Goal: Task Accomplishment & Management: Complete application form

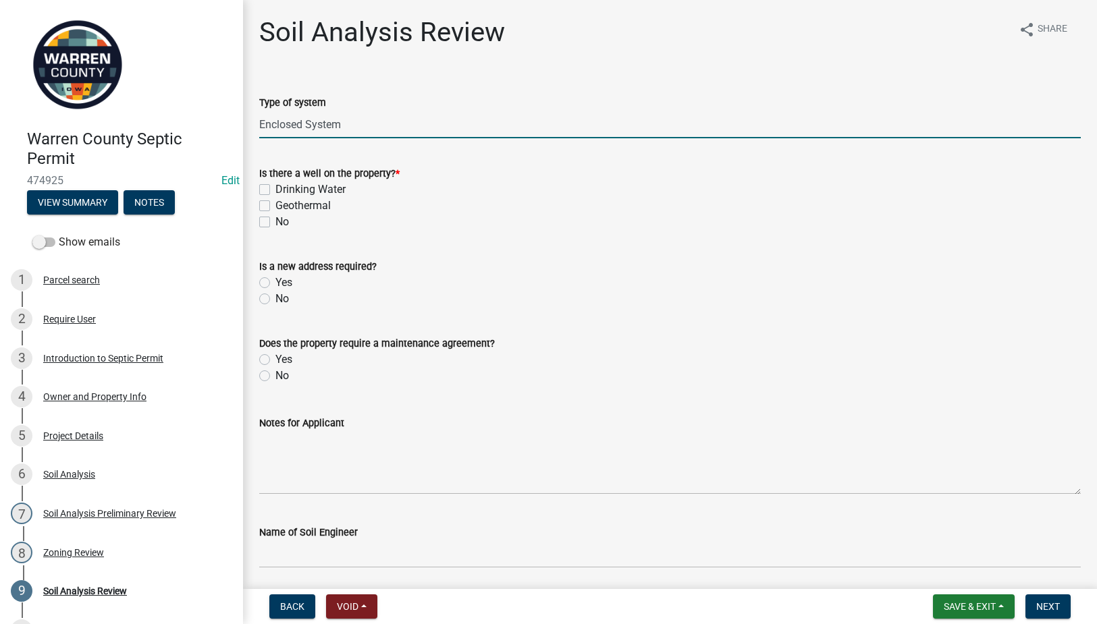
scroll to position [121, 0]
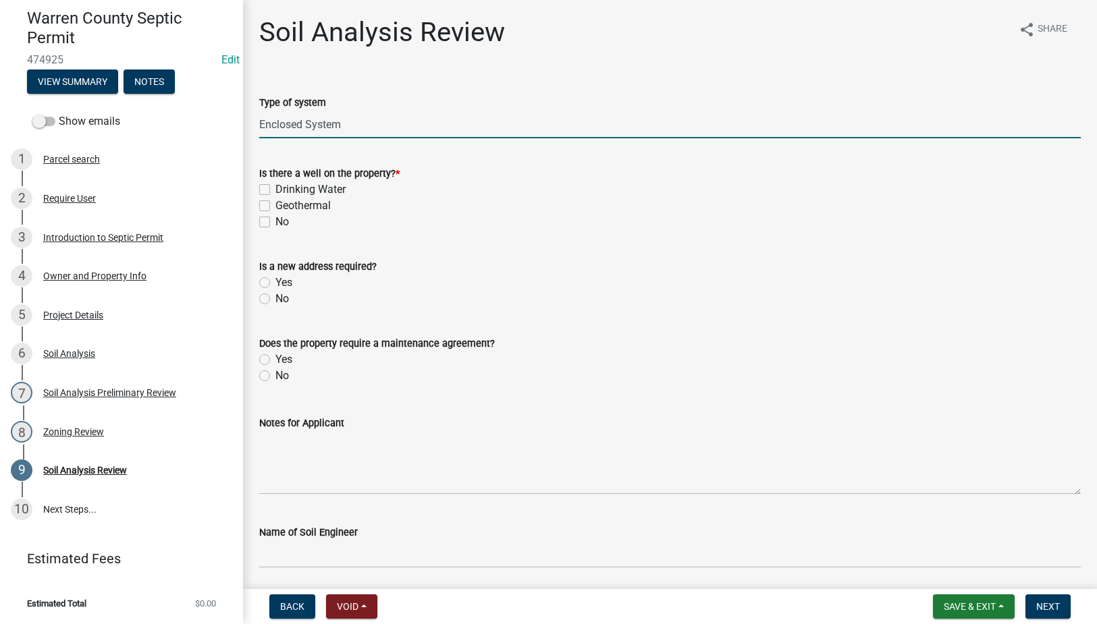
click at [275, 218] on label "No" at bounding box center [282, 222] width 14 height 16
click at [275, 218] on input "No" at bounding box center [279, 218] width 9 height 9
checkbox input "true"
checkbox input "false"
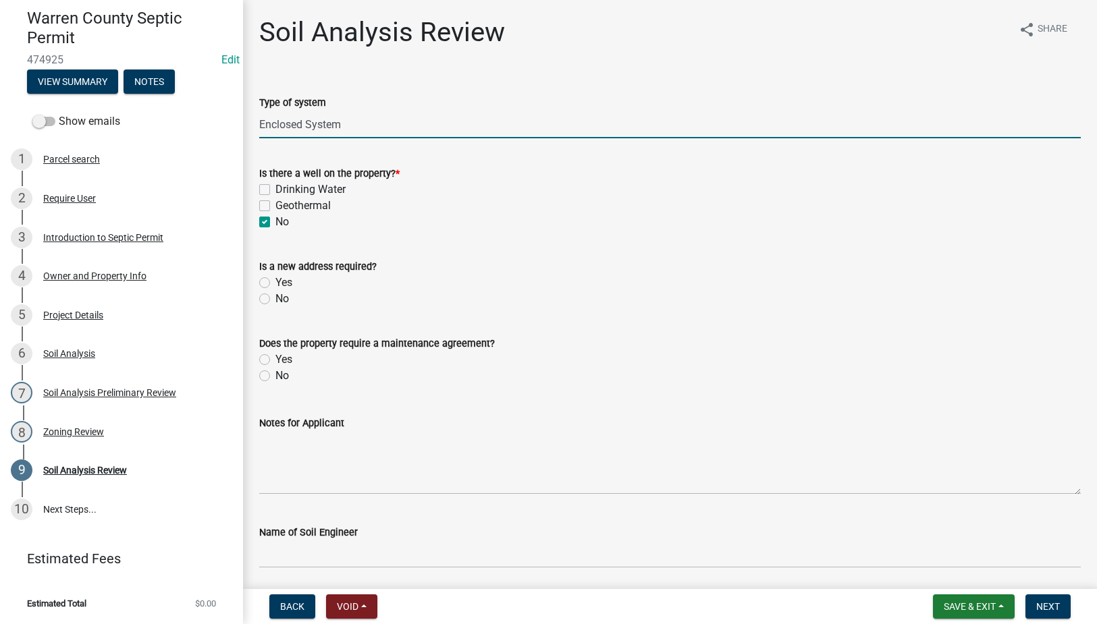
checkbox input "true"
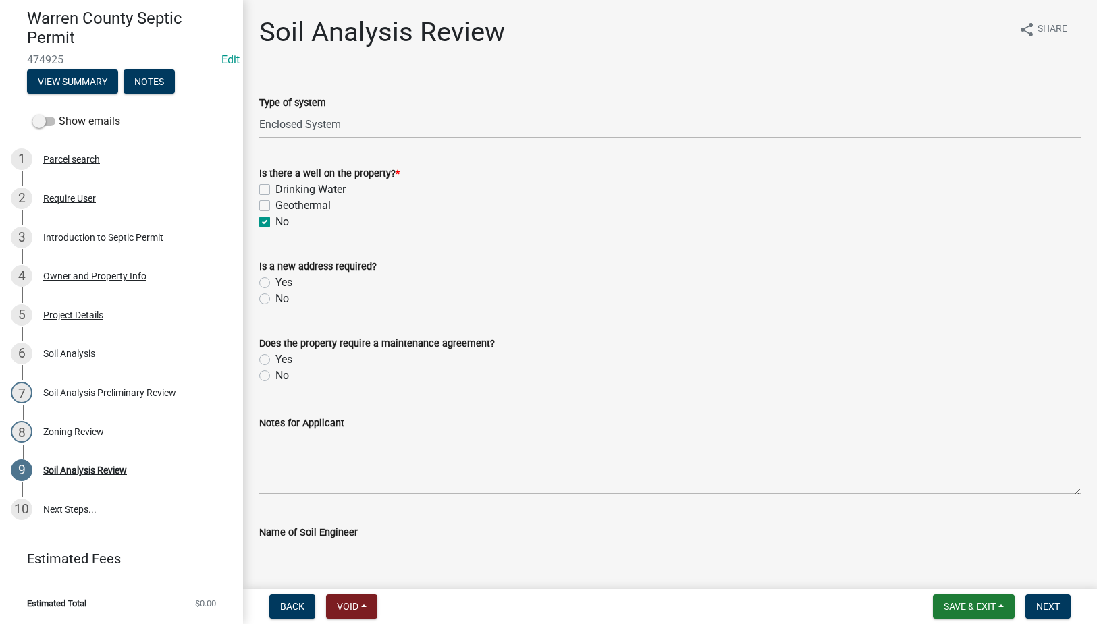
click at [275, 298] on label "No" at bounding box center [282, 299] width 14 height 16
click at [275, 298] on input "No" at bounding box center [279, 295] width 9 height 9
radio input "true"
click at [275, 358] on label "Yes" at bounding box center [283, 360] width 17 height 16
click at [275, 358] on input "Yes" at bounding box center [279, 356] width 9 height 9
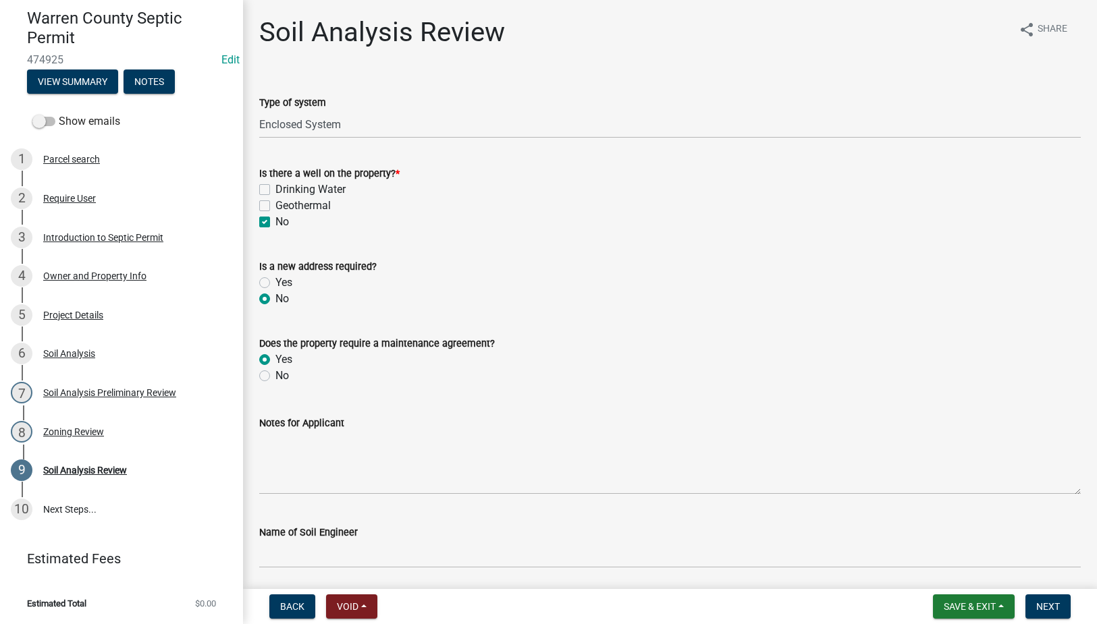
radio input "true"
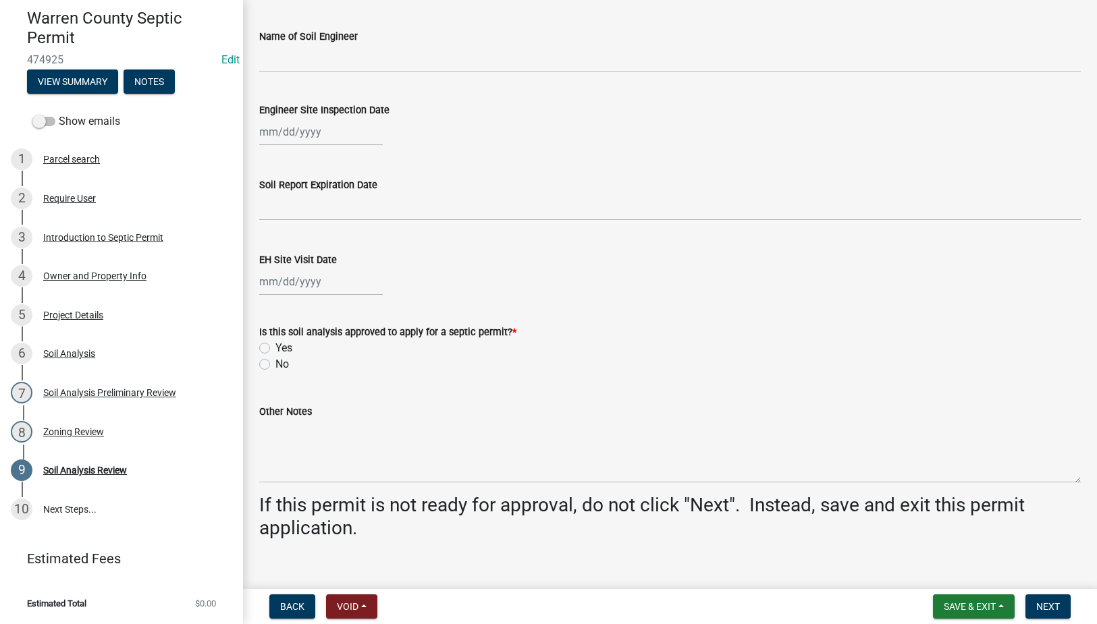
scroll to position [515, 0]
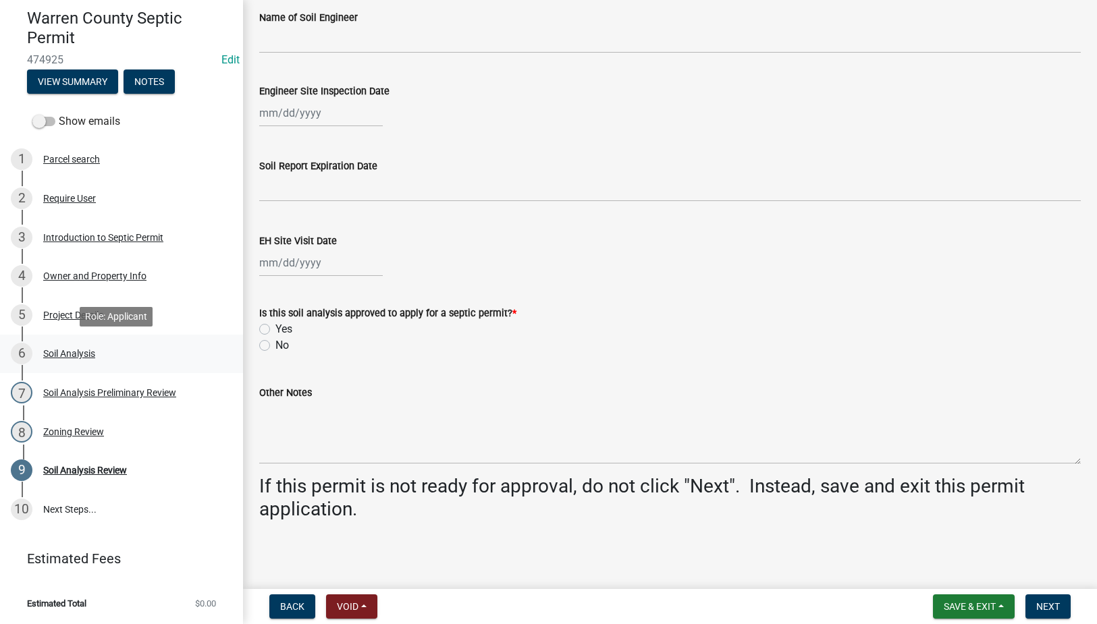
click at [67, 355] on div "Soil Analysis" at bounding box center [69, 353] width 52 height 9
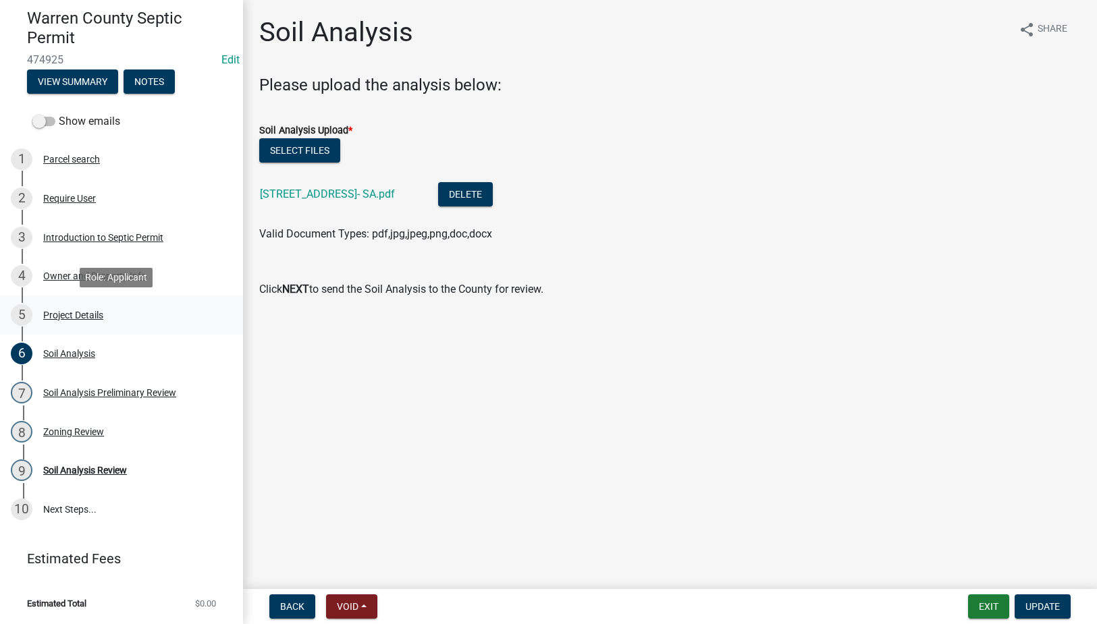
click at [75, 312] on div "Project Details" at bounding box center [73, 315] width 60 height 9
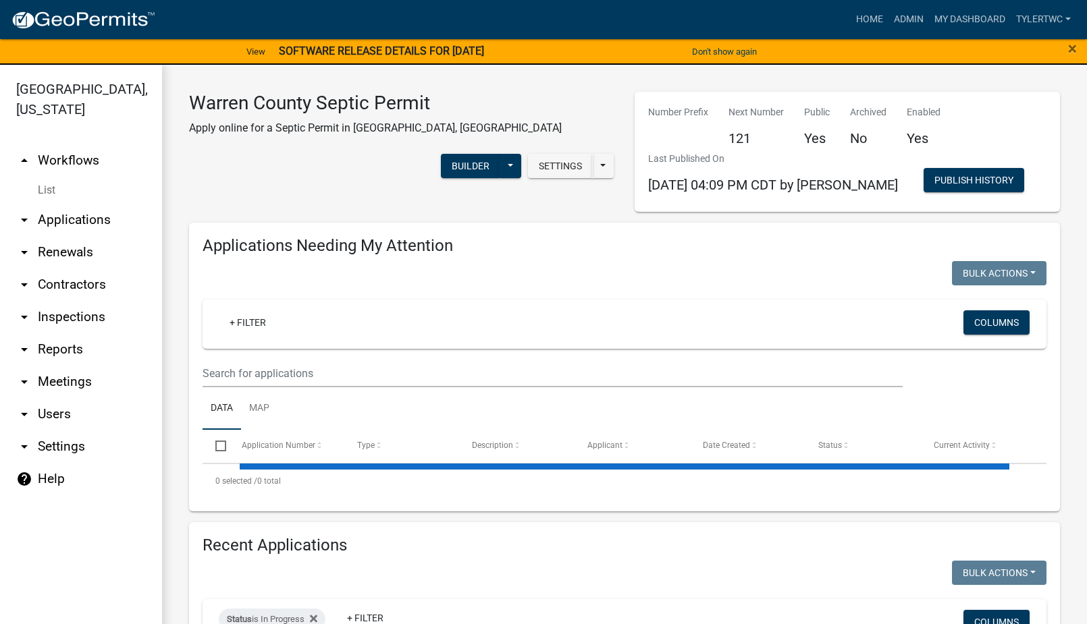
select select "2: 50"
select select "3: 100"
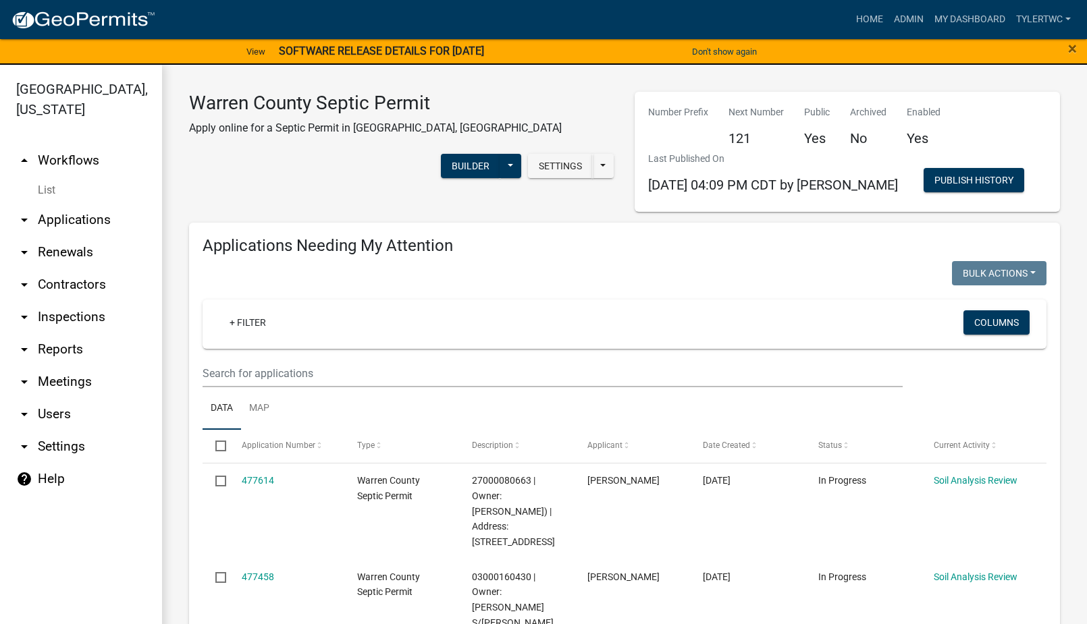
click at [89, 204] on link "arrow_drop_down Applications" at bounding box center [81, 220] width 162 height 32
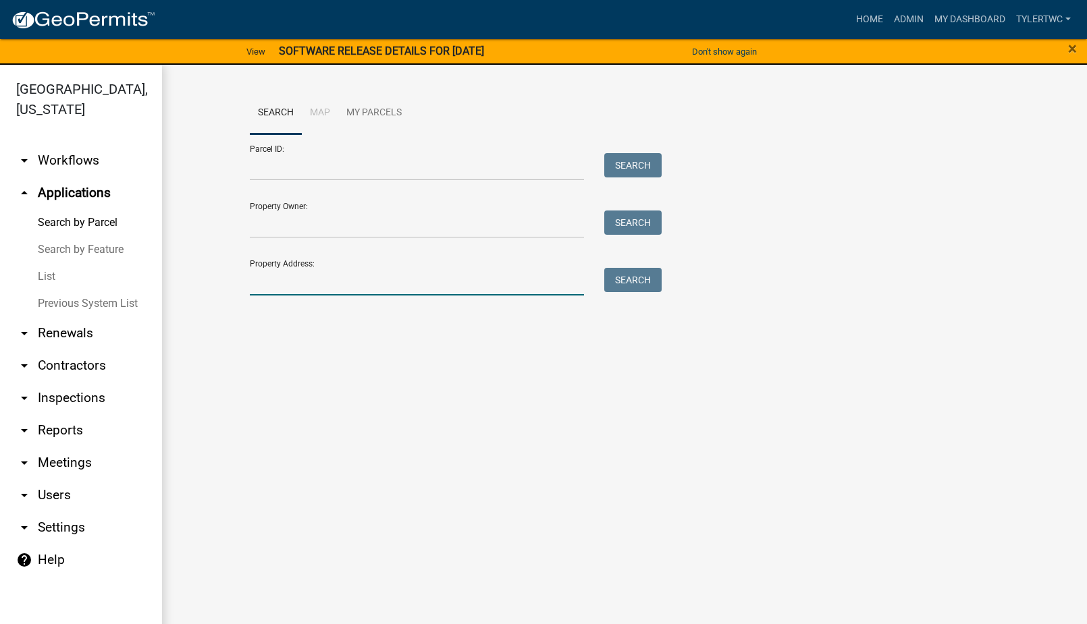
click at [292, 278] on input "Property Address:" at bounding box center [417, 282] width 334 height 28
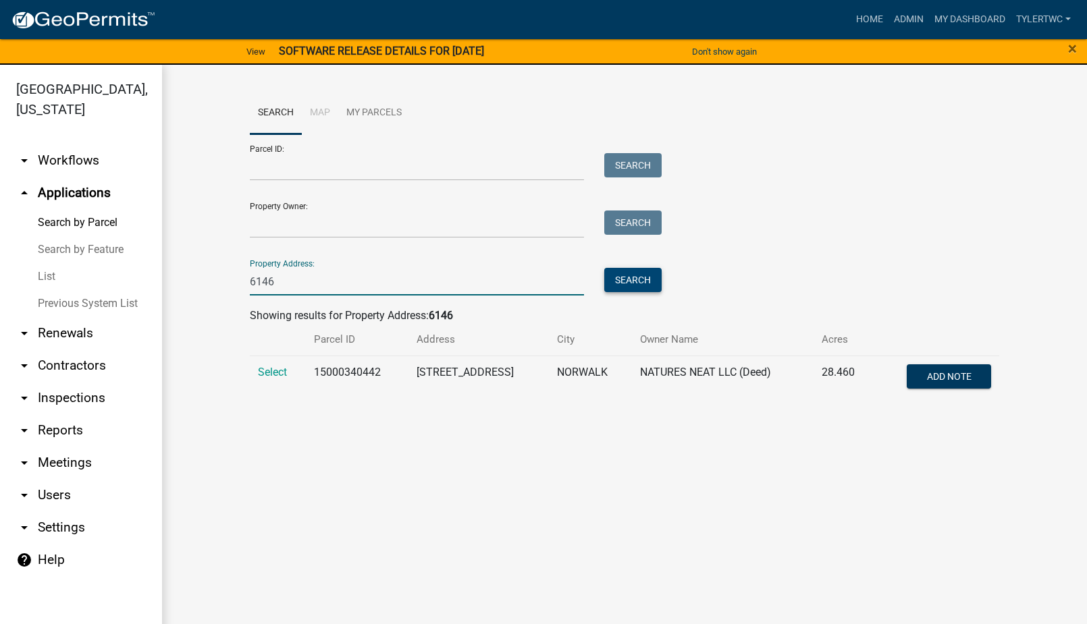
type input "6146"
click at [628, 279] on button "Search" at bounding box center [632, 280] width 57 height 24
click at [278, 374] on span "Select" at bounding box center [272, 372] width 29 height 13
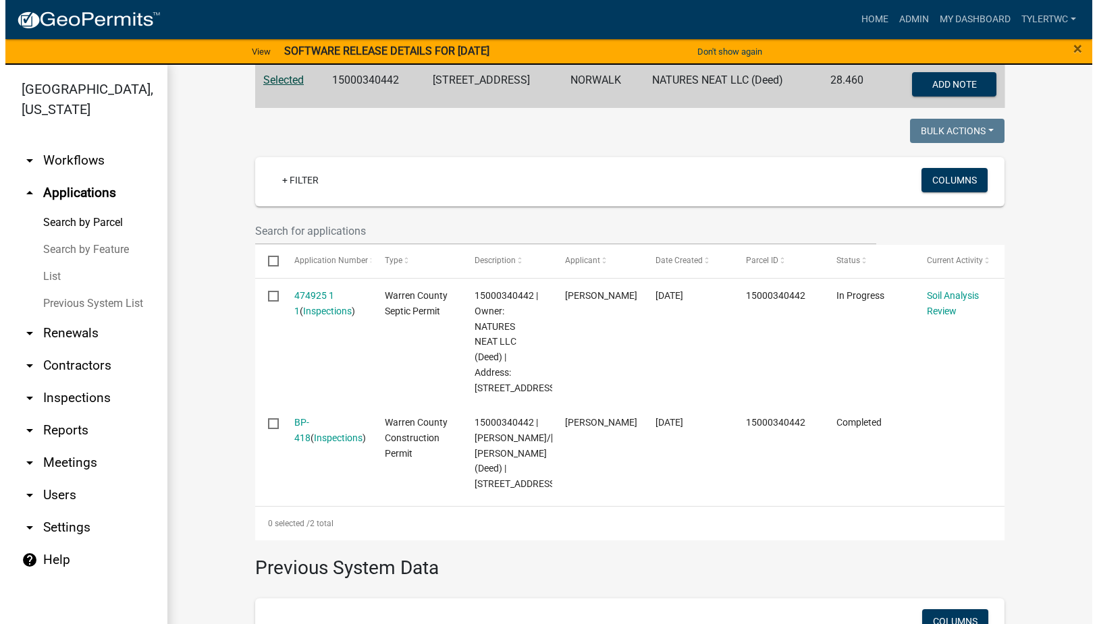
scroll to position [315, 0]
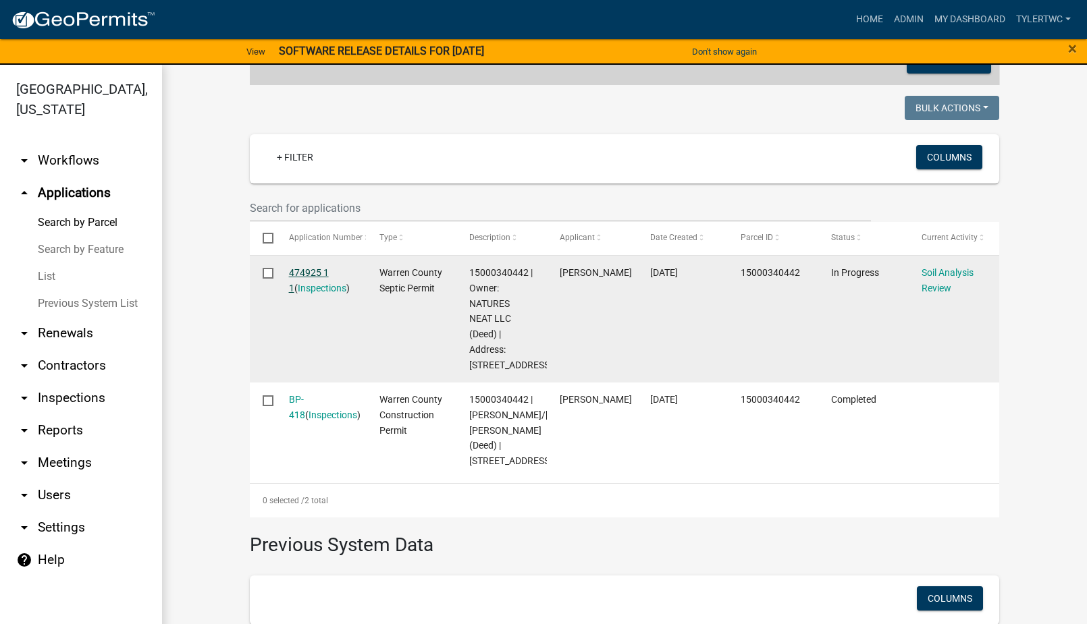
click at [307, 273] on link "474925 1 1" at bounding box center [309, 280] width 40 height 26
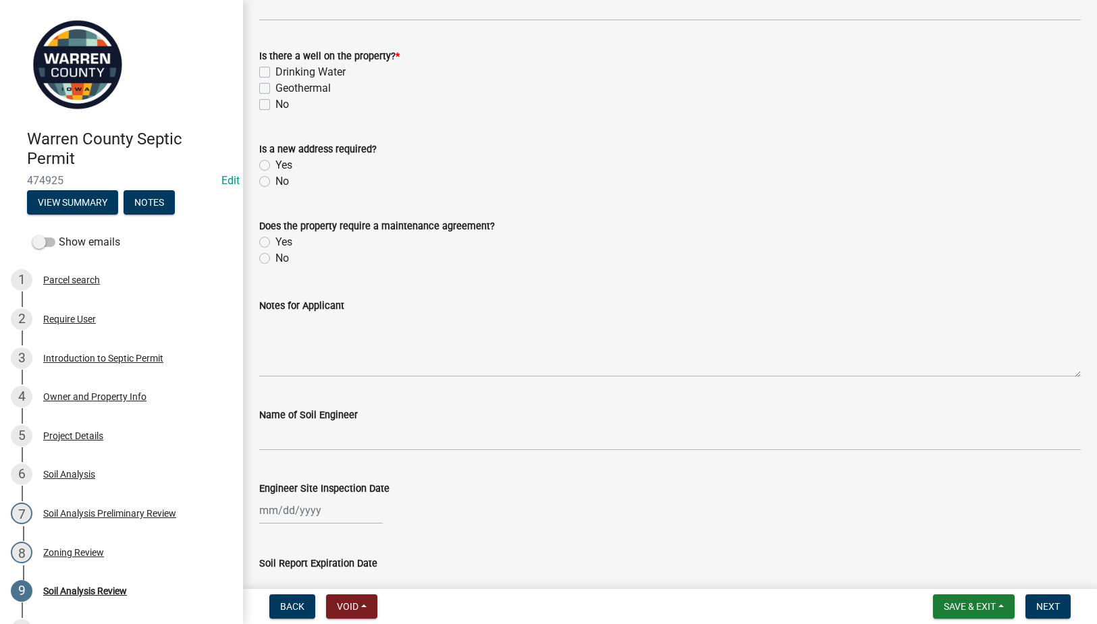
scroll to position [315, 0]
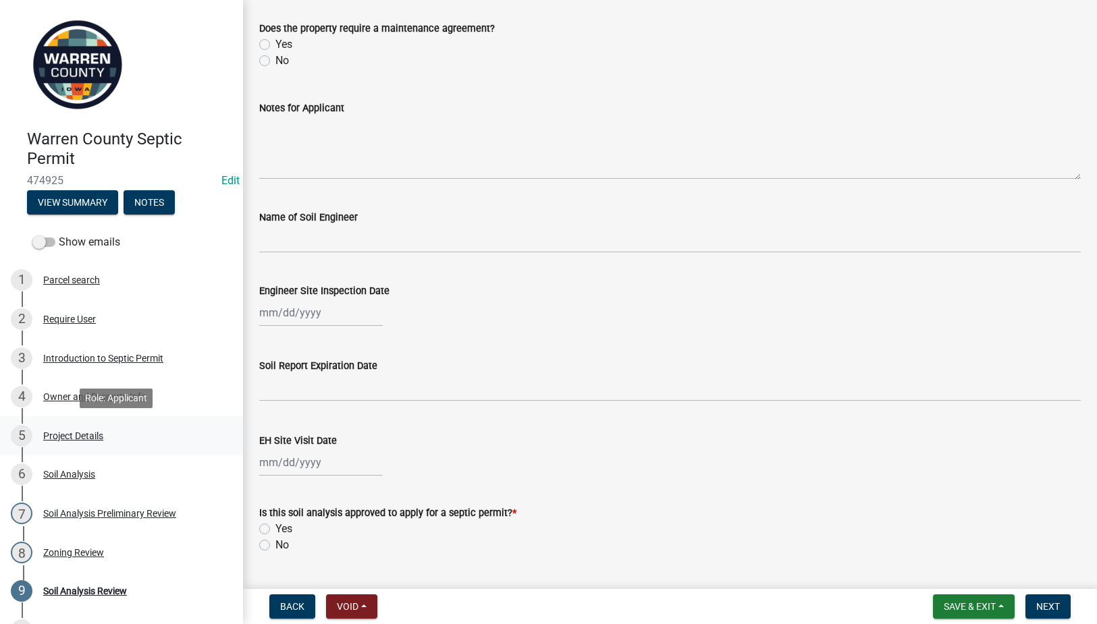
click at [67, 437] on div "Project Details" at bounding box center [73, 435] width 60 height 9
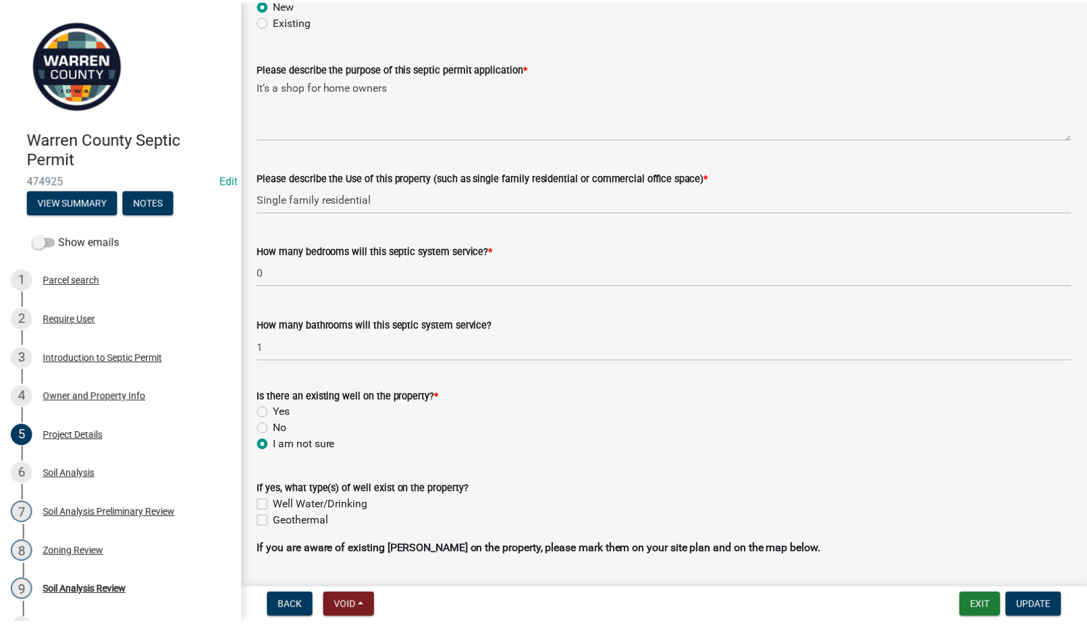
scroll to position [788, 0]
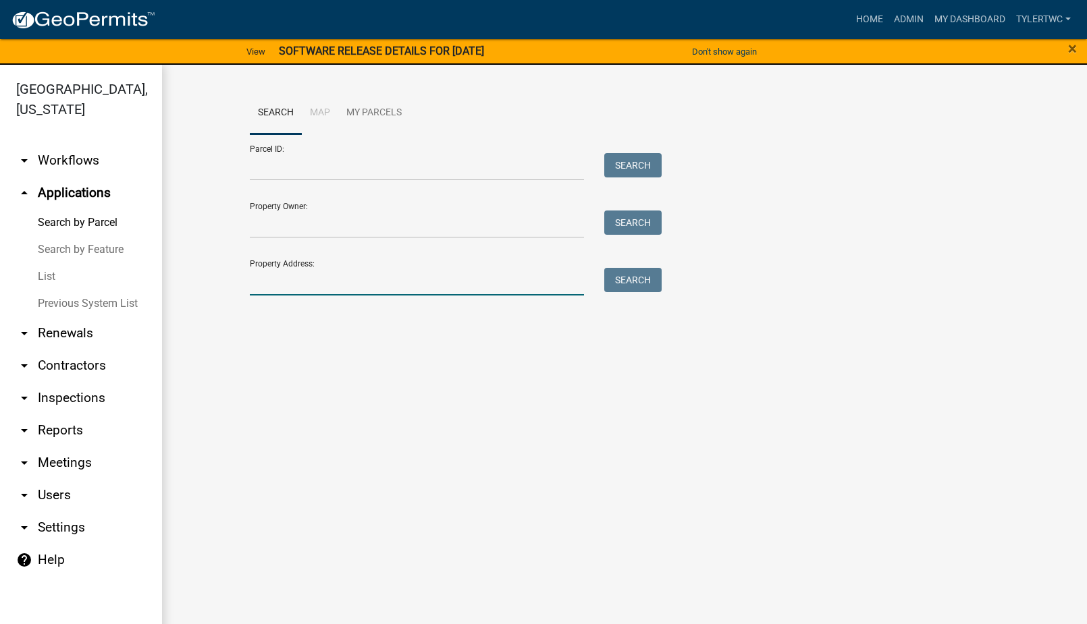
click at [292, 289] on input "Property Address:" at bounding box center [417, 282] width 334 height 28
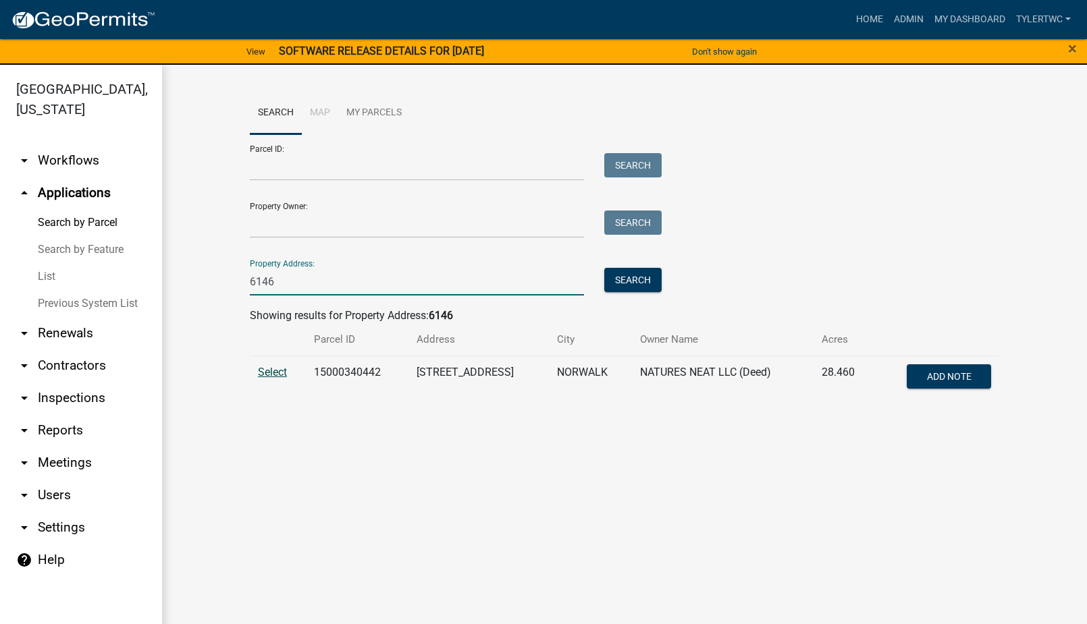
type input "6146"
click at [269, 371] on span "Select" at bounding box center [272, 372] width 29 height 13
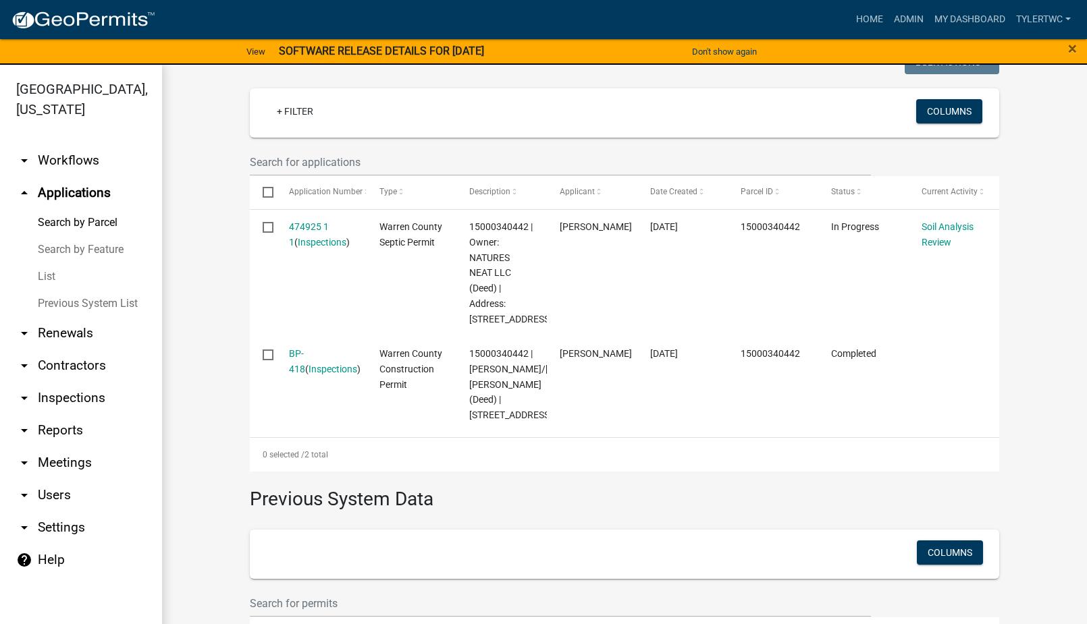
scroll to position [315, 0]
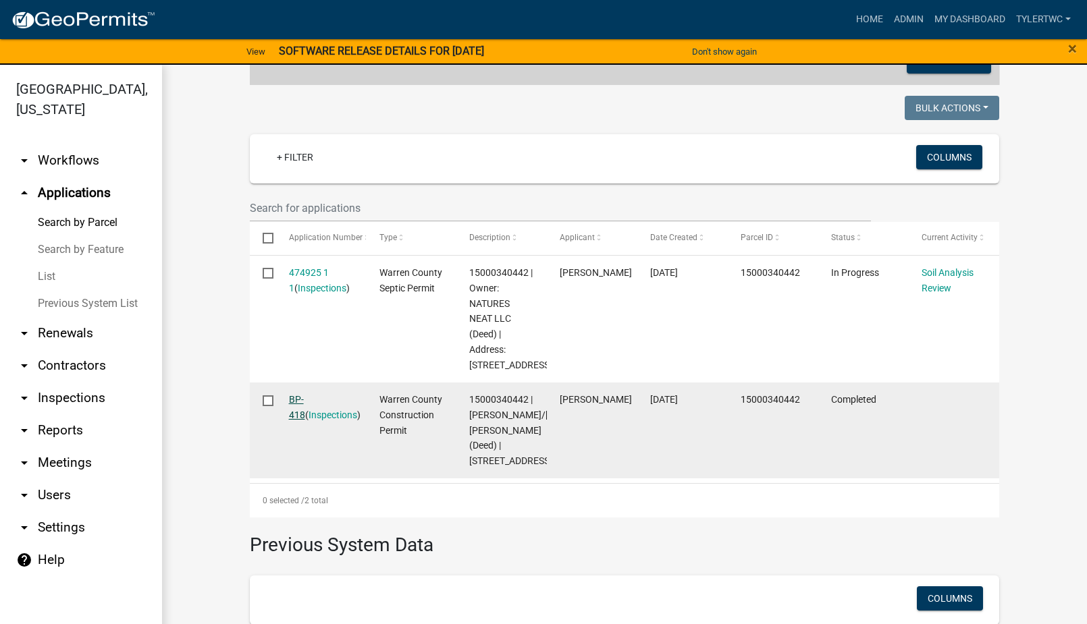
click at [303, 396] on link "BP-418" at bounding box center [297, 407] width 16 height 26
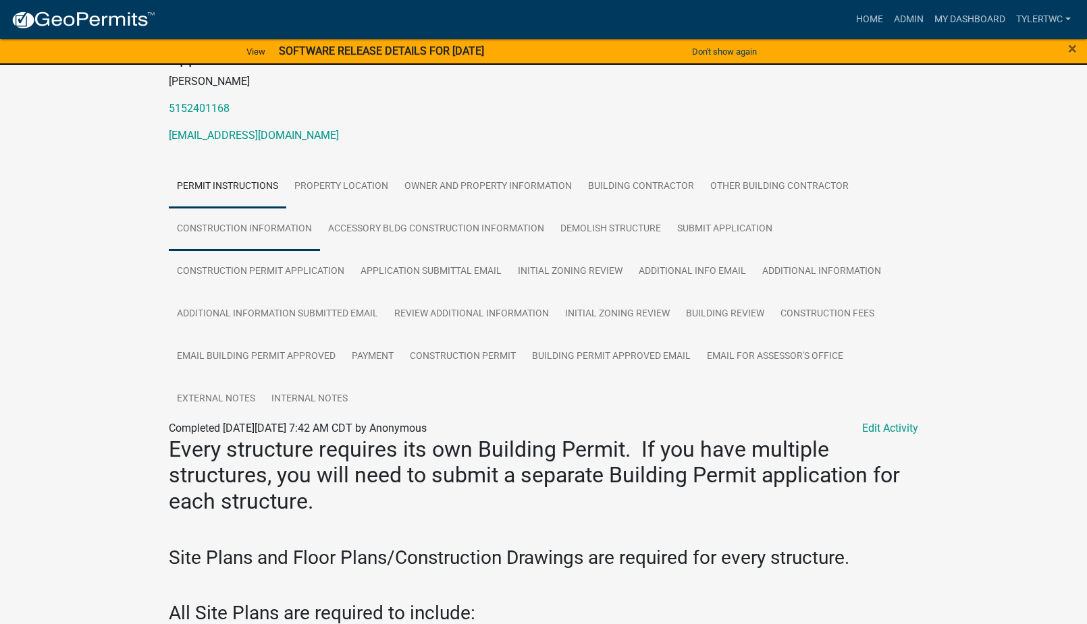
click at [259, 215] on link "Construction Information" at bounding box center [244, 229] width 151 height 43
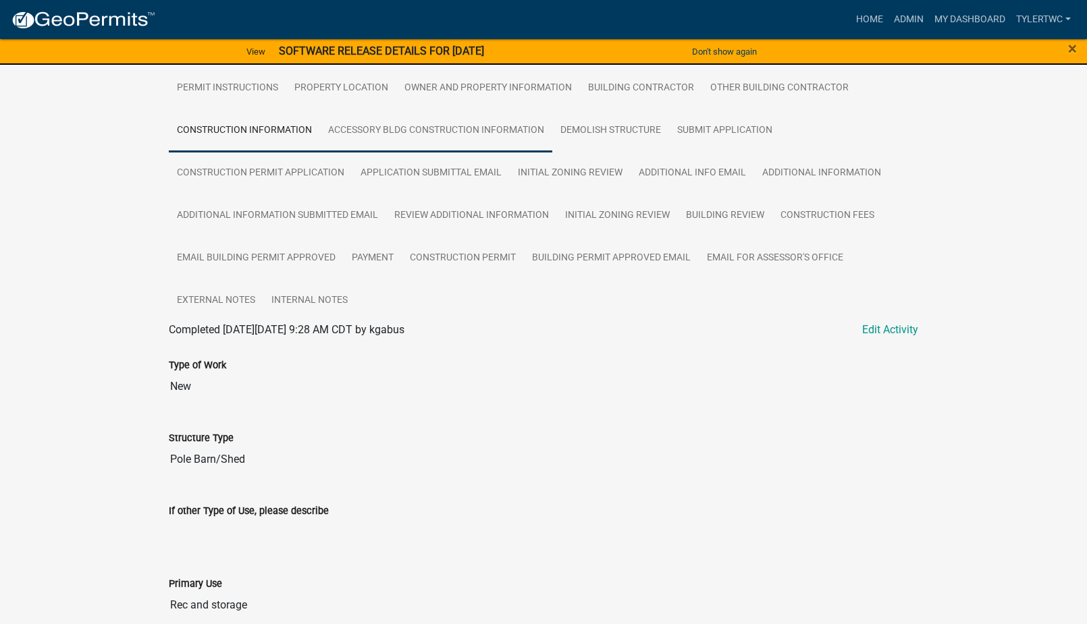
scroll to position [50, 0]
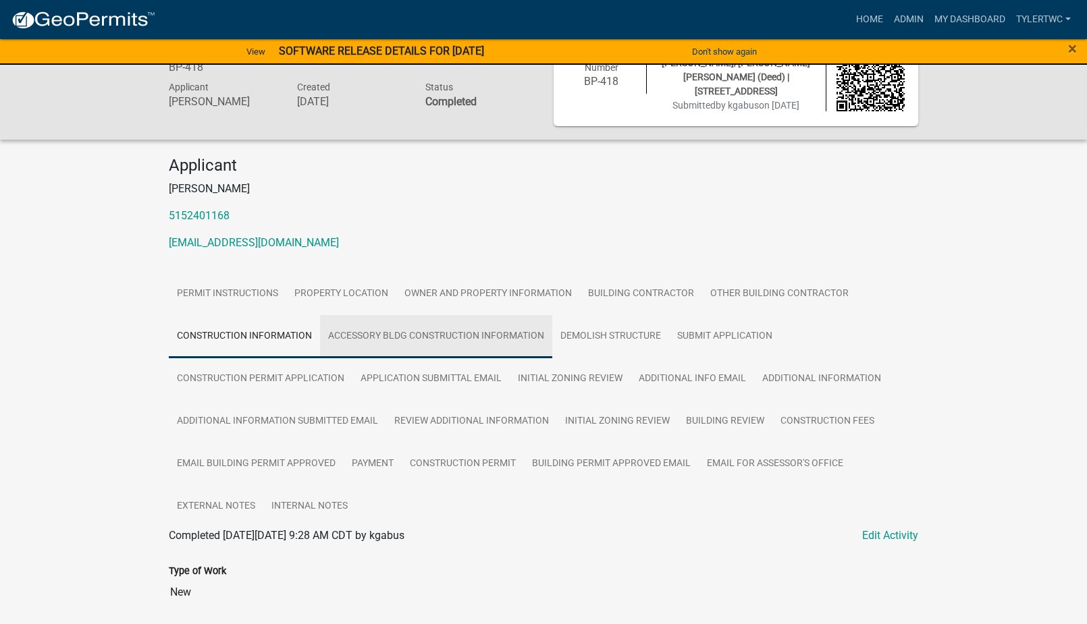
click at [460, 329] on link "Accessory Bldg Construction Information" at bounding box center [436, 336] width 232 height 43
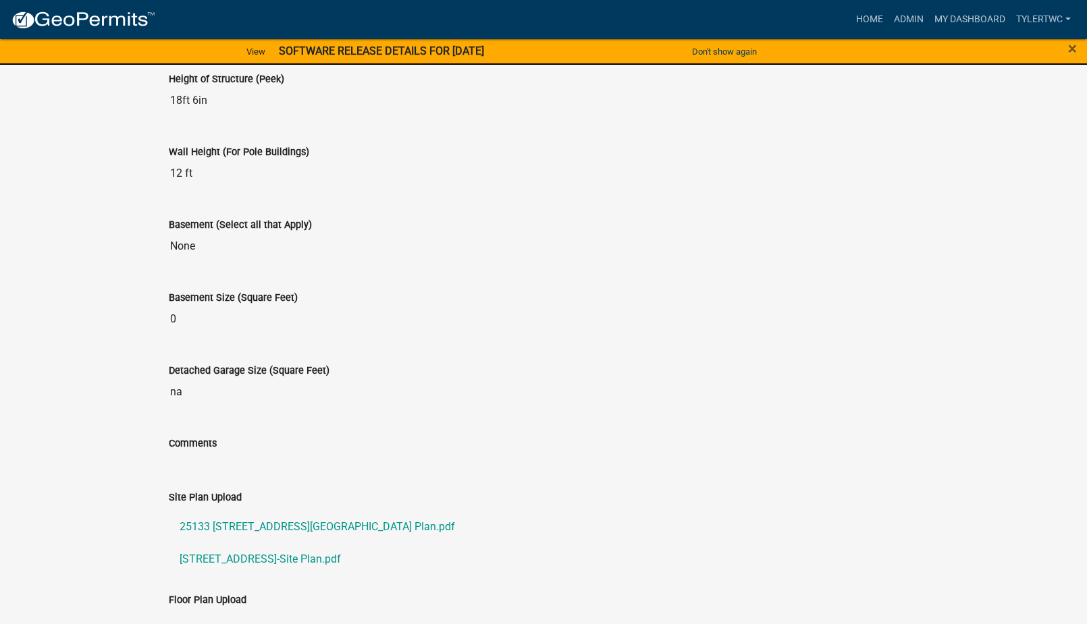
scroll to position [905, 0]
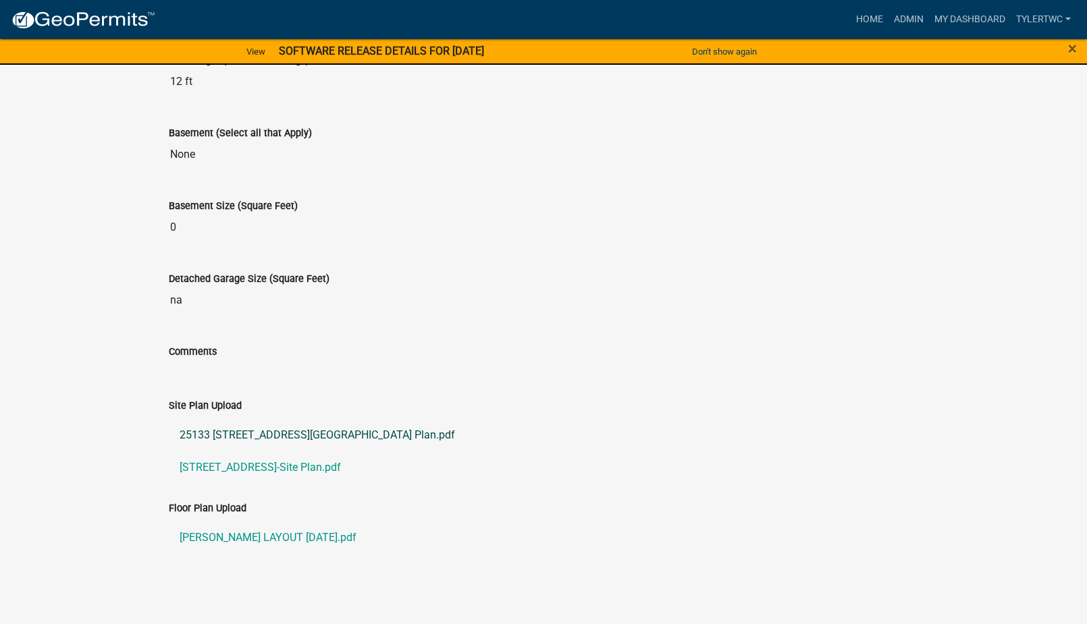
click at [319, 434] on link "25133 [STREET_ADDRESS][GEOGRAPHIC_DATA] Plan.pdf" at bounding box center [543, 435] width 749 height 32
click at [240, 464] on link "[STREET_ADDRESS]-Site Plan.pdf" at bounding box center [543, 468] width 749 height 32
click at [284, 527] on link "[PERSON_NAME] LAYOUT [DATE].pdf" at bounding box center [543, 538] width 749 height 32
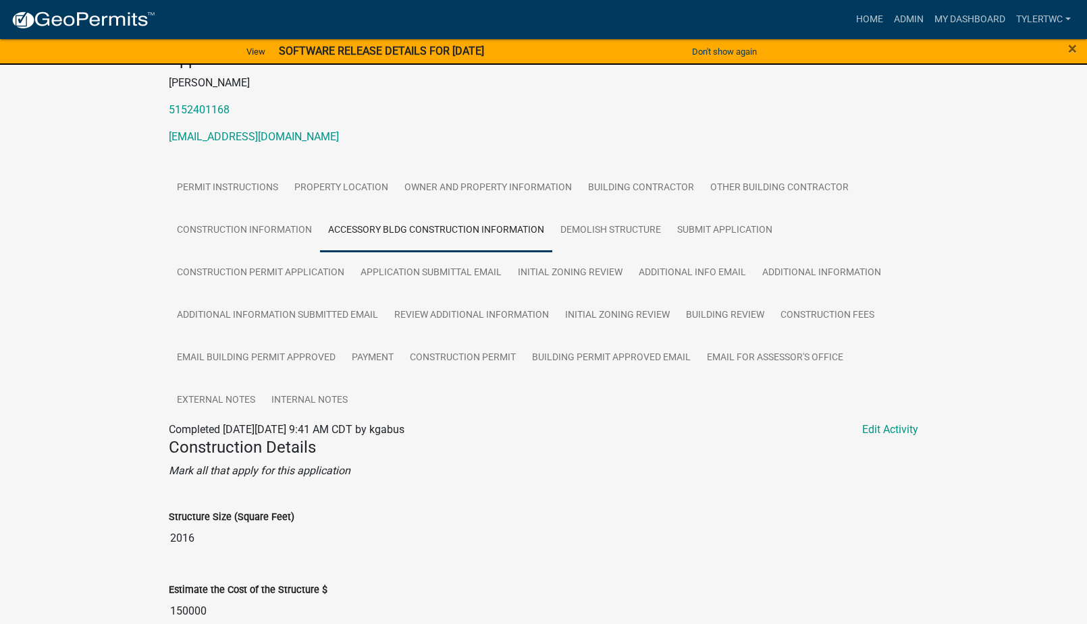
scroll to position [0, 0]
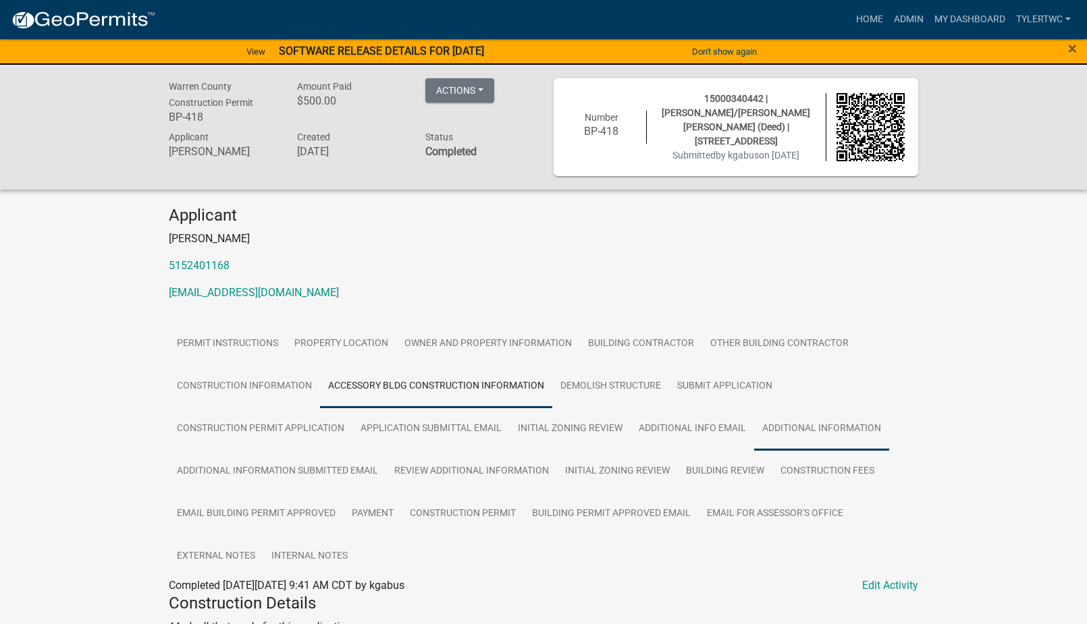
click at [812, 419] on link "Additional Information" at bounding box center [821, 429] width 135 height 43
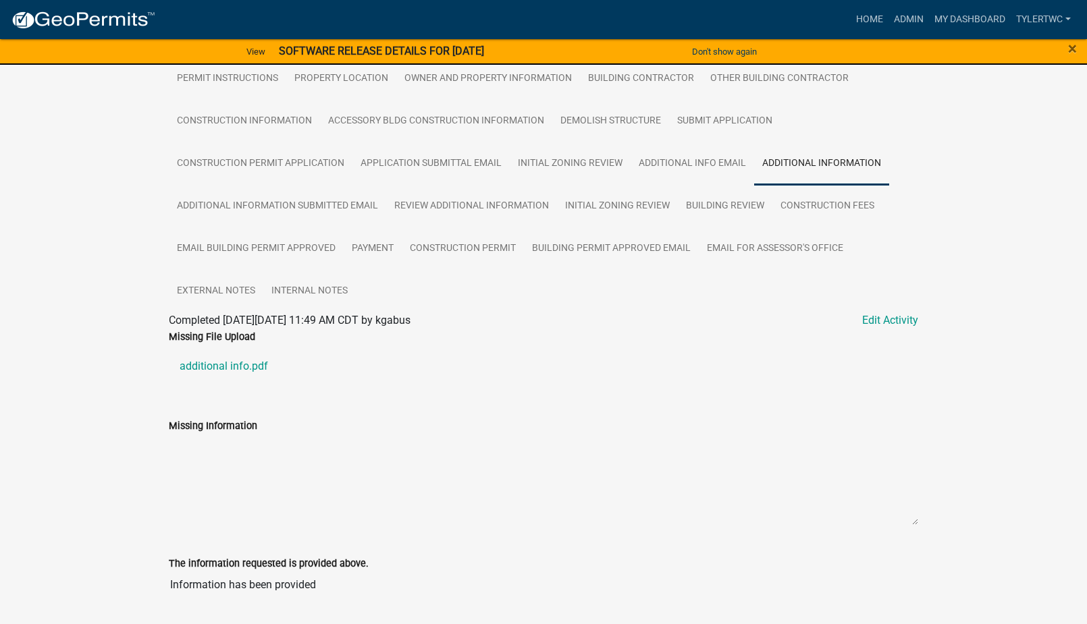
scroll to position [127, 0]
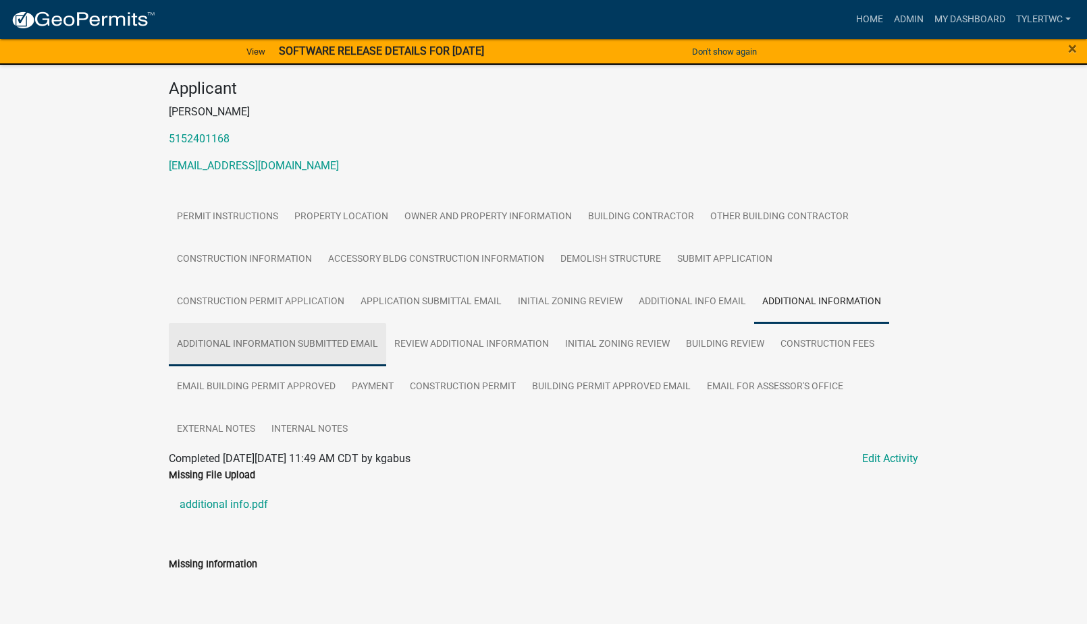
click at [296, 348] on link "Additional Information Submitted Email" at bounding box center [277, 344] width 217 height 43
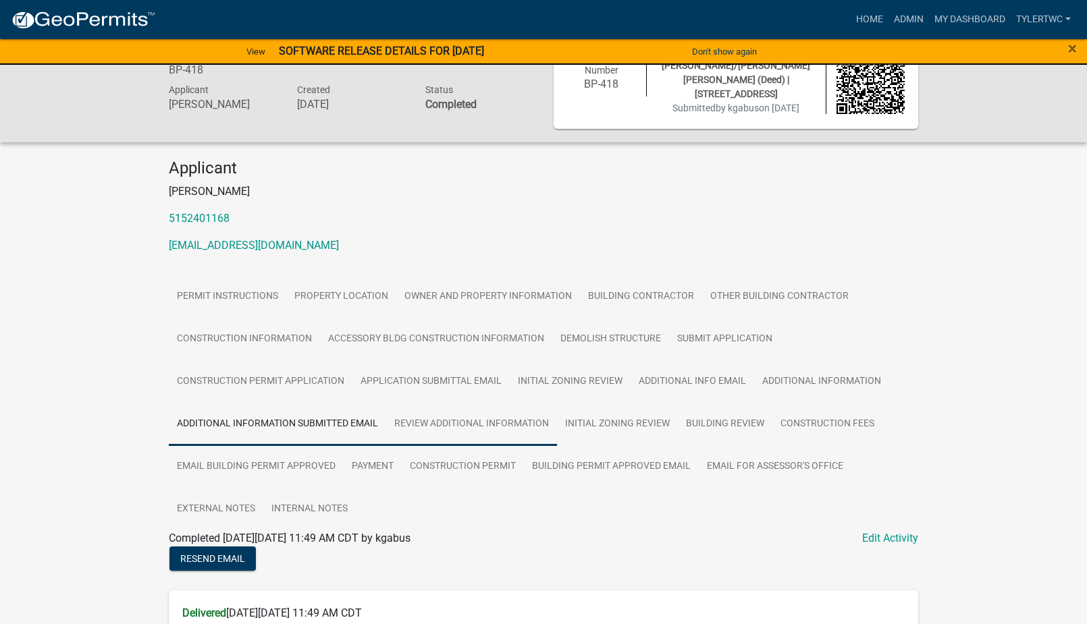
click at [470, 415] on link "Review Additional Information" at bounding box center [471, 424] width 171 height 43
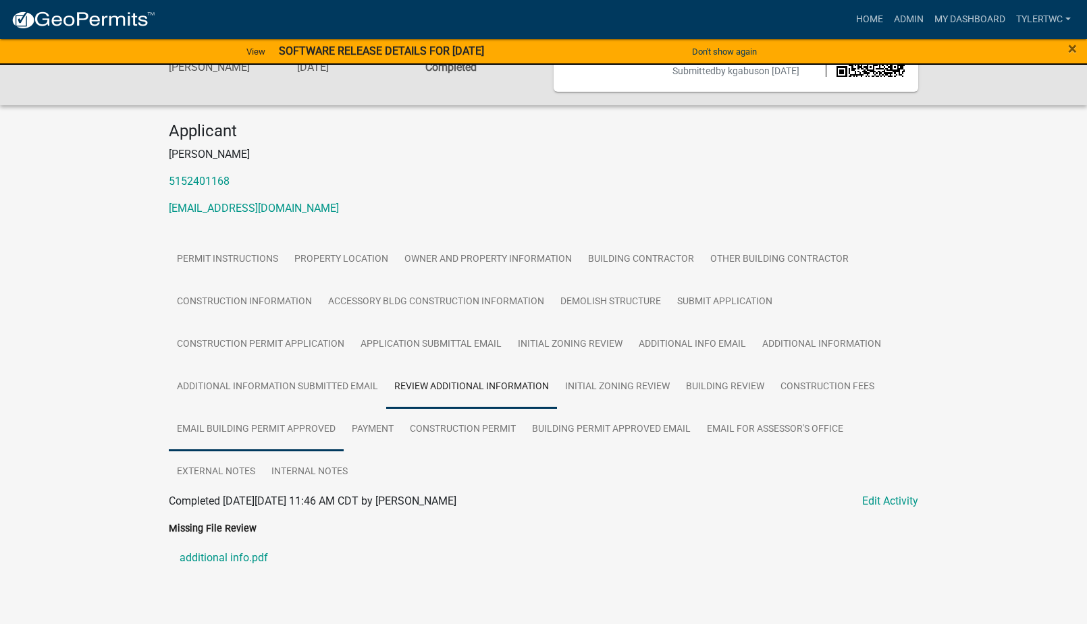
scroll to position [105, 0]
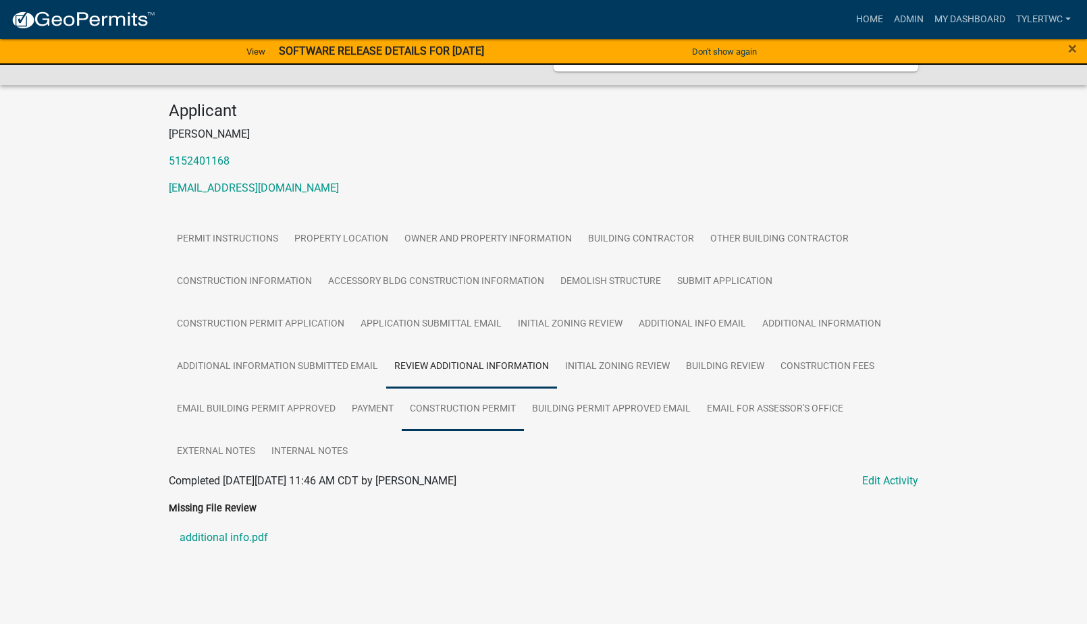
click at [464, 406] on link "Construction Permit" at bounding box center [463, 409] width 122 height 43
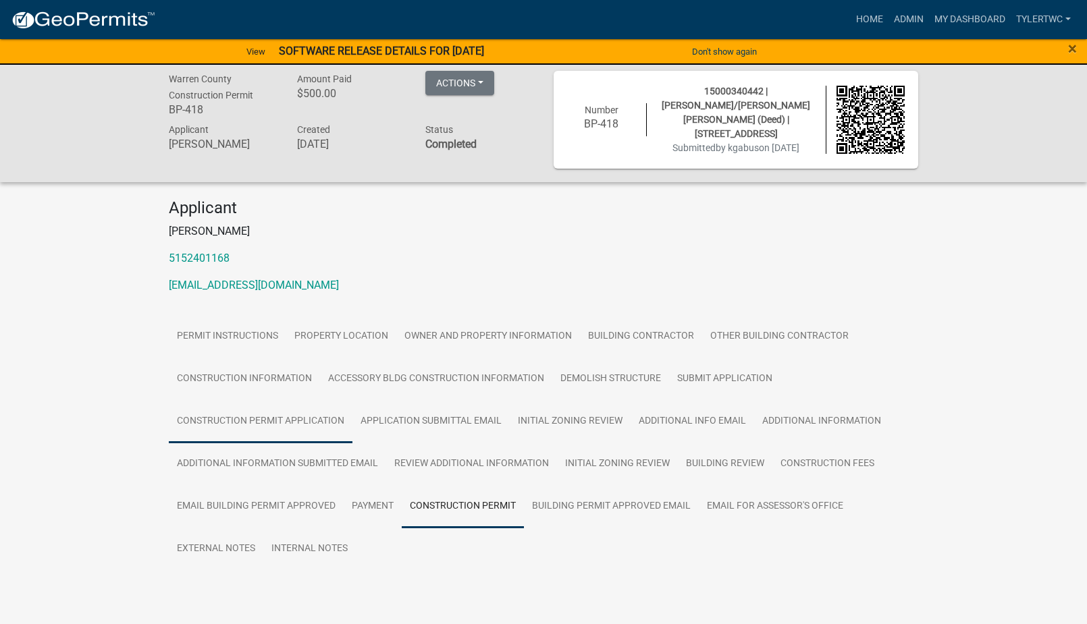
scroll to position [40, 0]
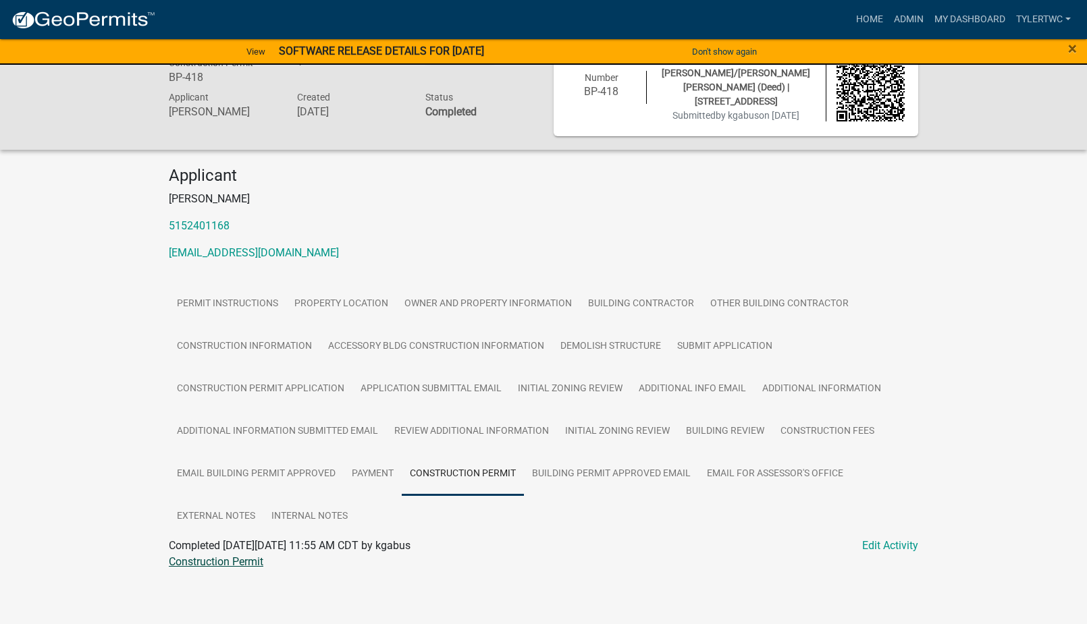
click at [221, 558] on link "Construction Permit" at bounding box center [216, 562] width 95 height 13
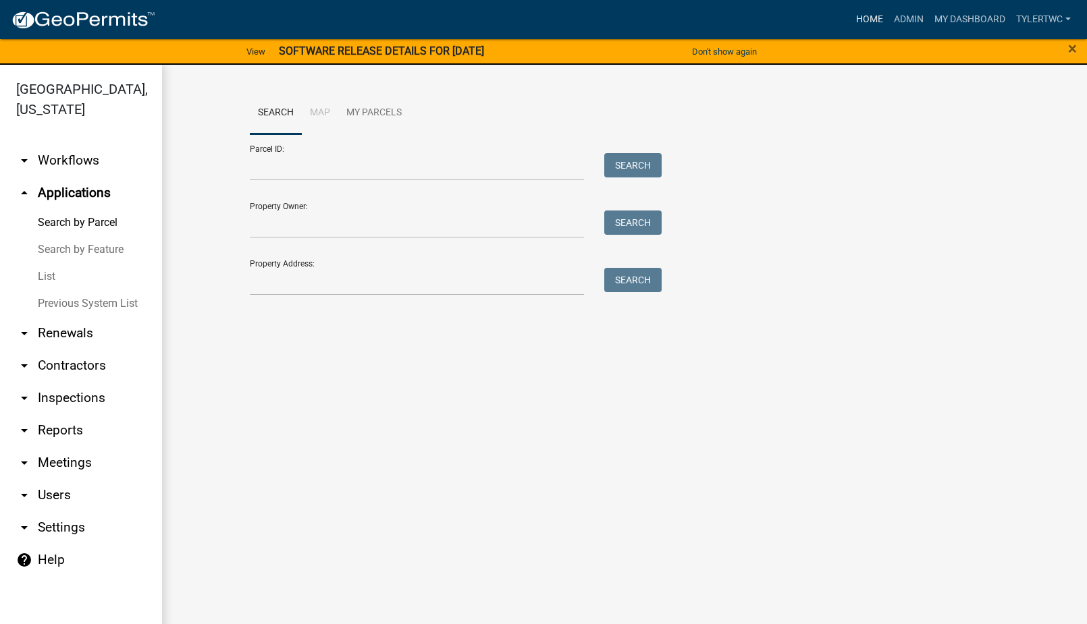
click at [860, 16] on link "Home" at bounding box center [870, 20] width 38 height 26
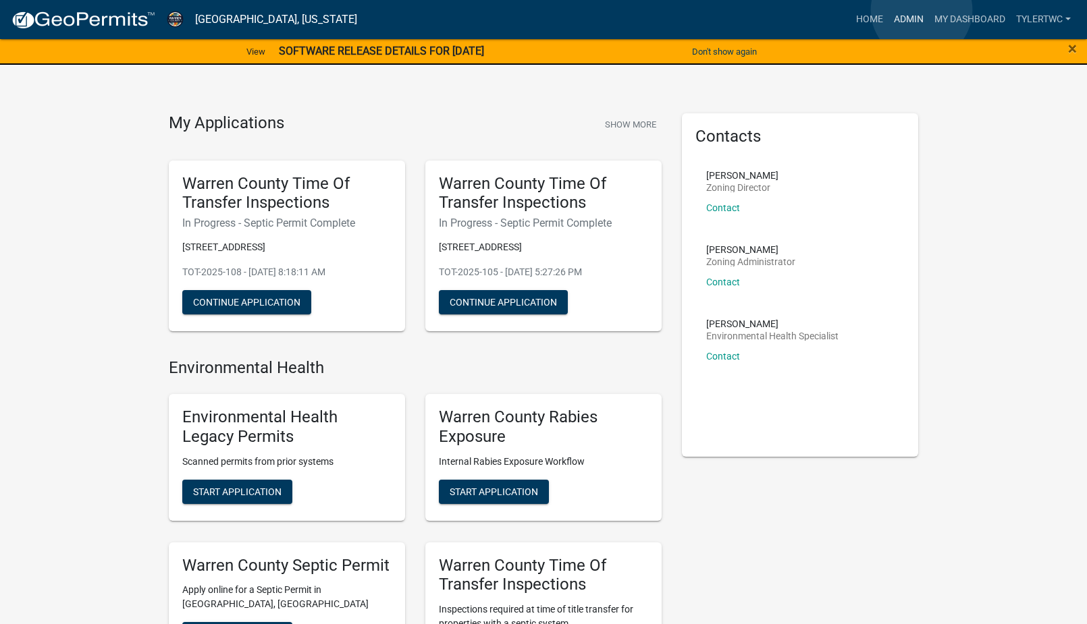
click at [921, 10] on link "Admin" at bounding box center [908, 20] width 41 height 26
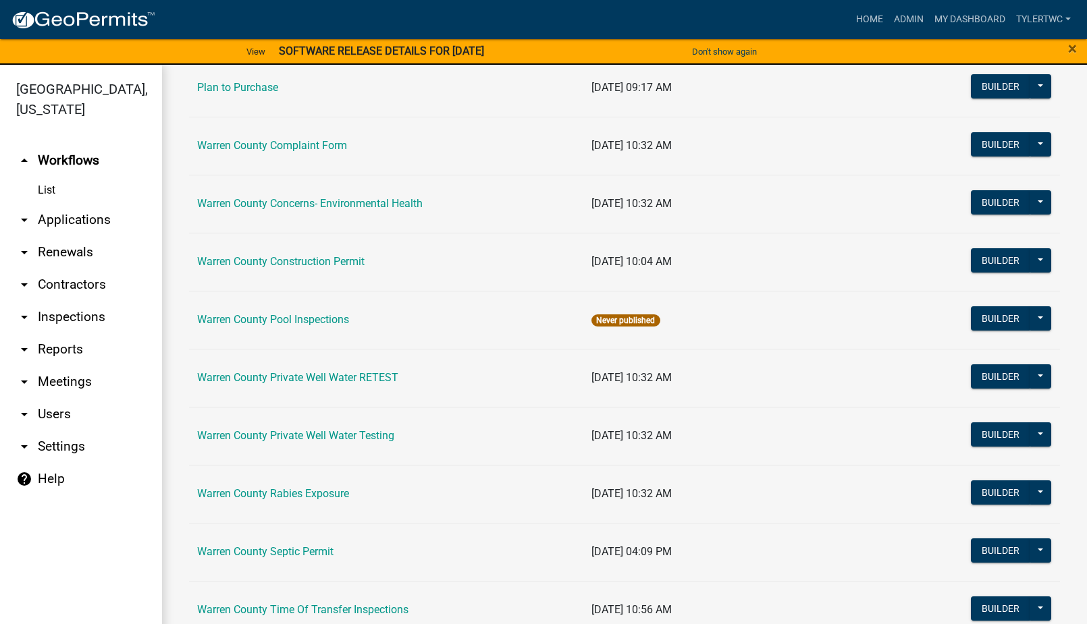
scroll to position [818, 0]
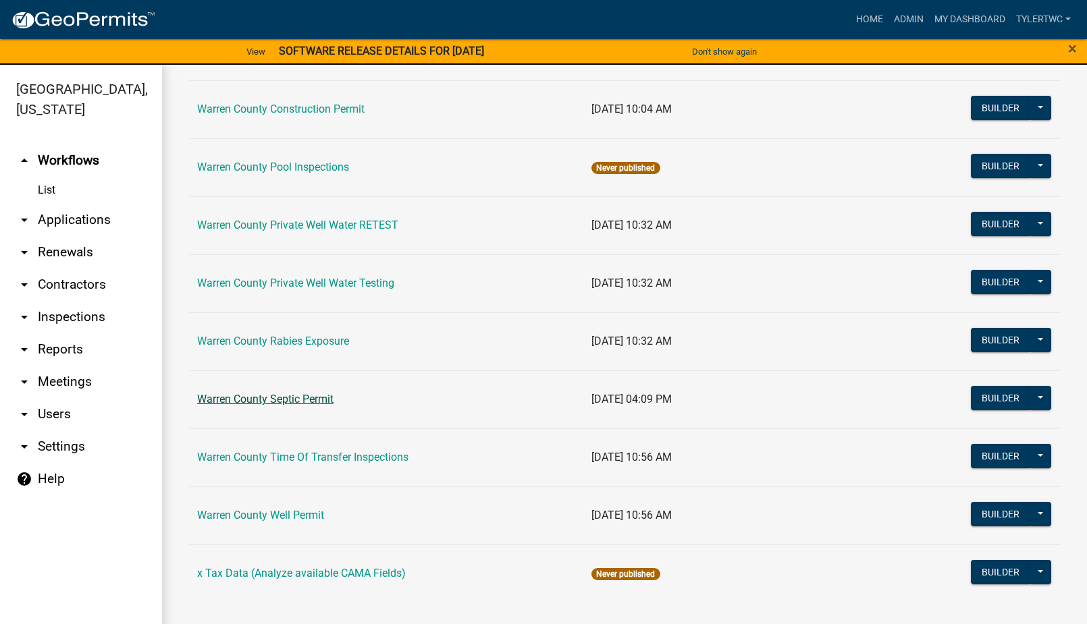
click at [267, 398] on link "Warren County Septic Permit" at bounding box center [265, 399] width 136 height 13
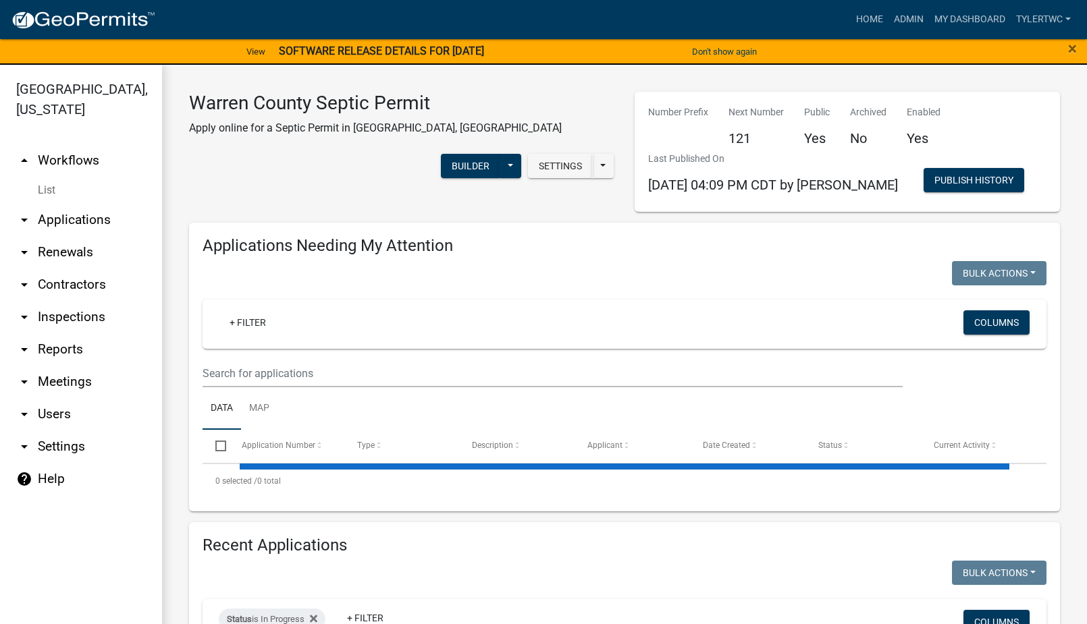
select select "2: 50"
select select "3: 100"
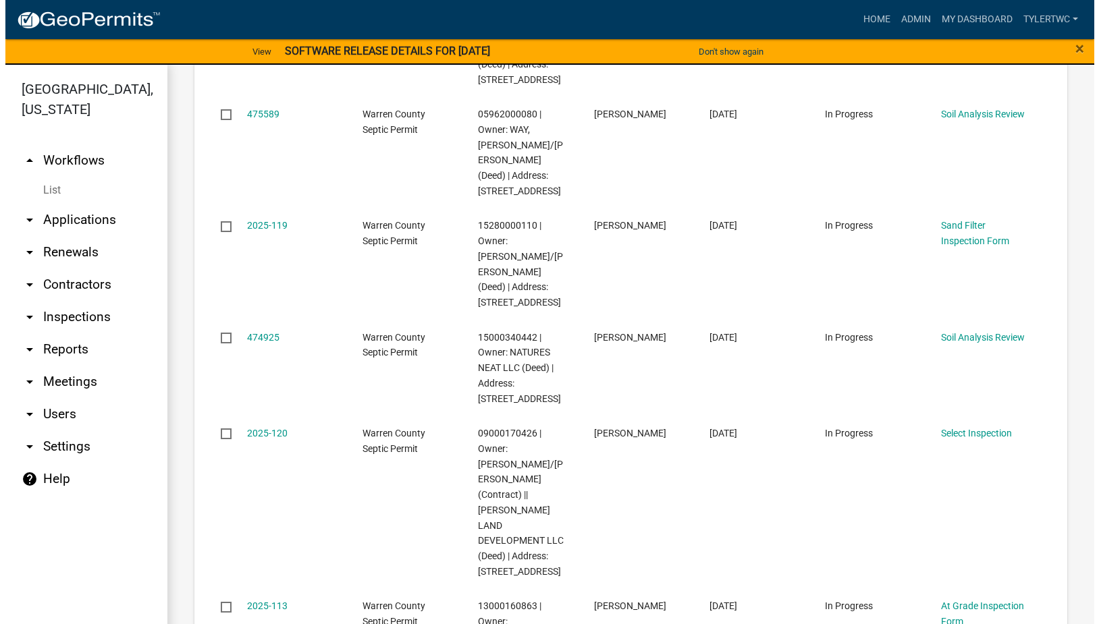
scroll to position [788, 0]
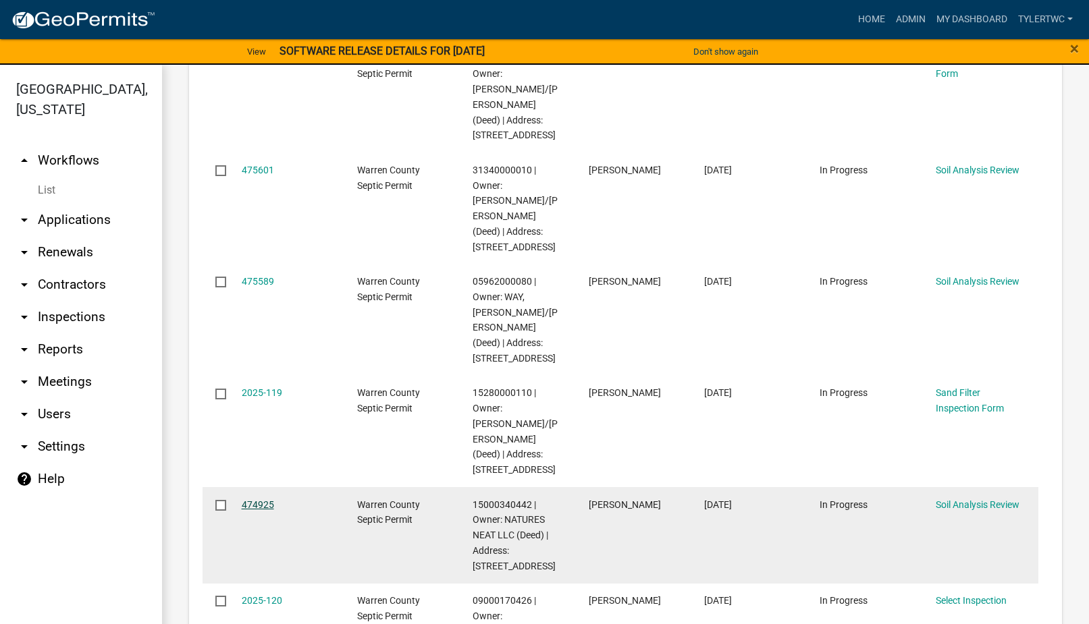
click at [250, 500] on link "474925" at bounding box center [258, 505] width 32 height 11
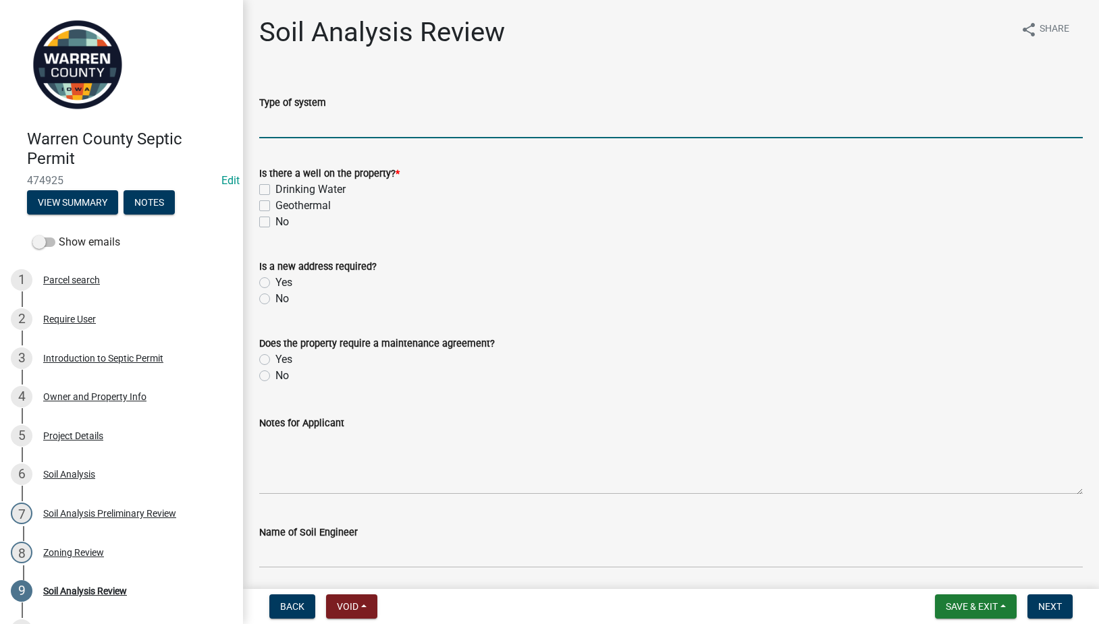
click at [341, 132] on input "Type of system" at bounding box center [671, 125] width 824 height 28
type input "Sand Filter"
click at [275, 219] on label "No" at bounding box center [282, 222] width 14 height 16
click at [275, 219] on input "No" at bounding box center [279, 218] width 9 height 9
checkbox input "true"
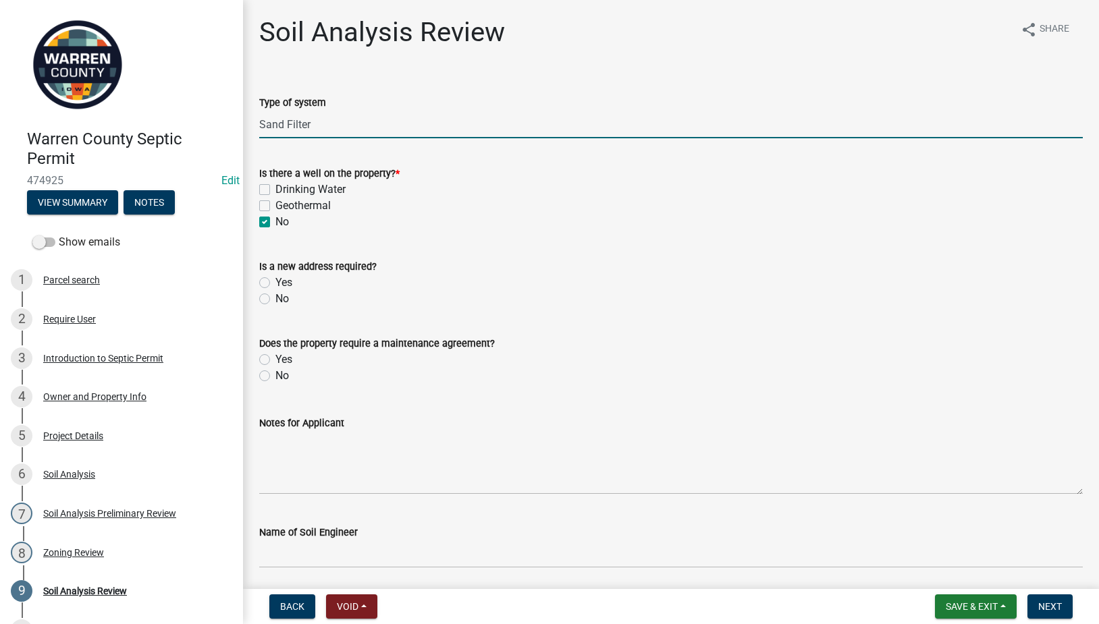
checkbox input "false"
checkbox input "true"
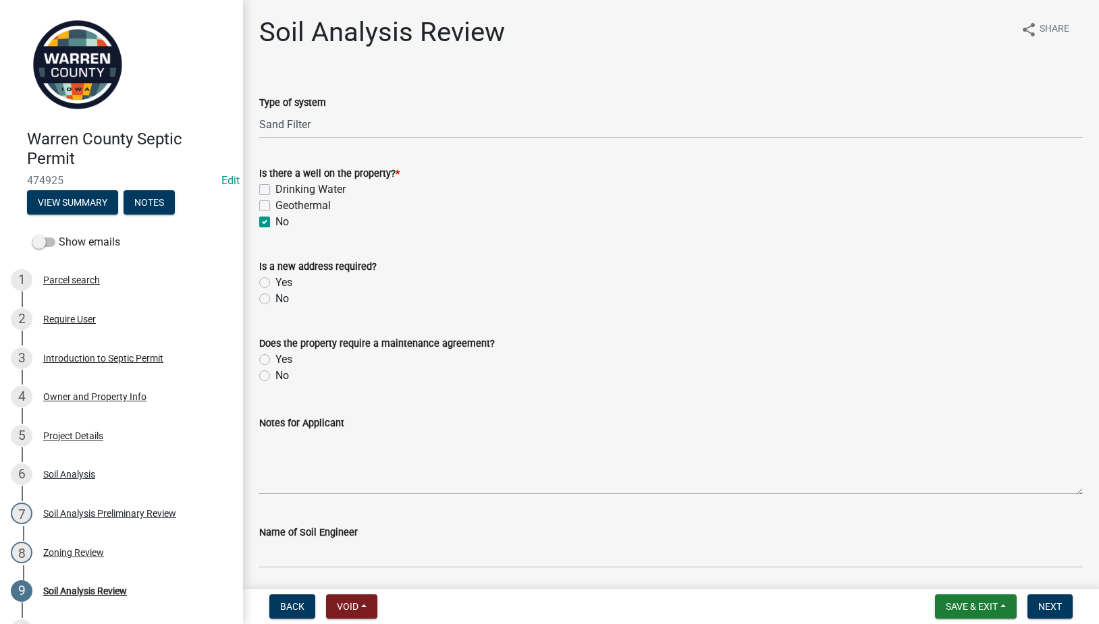
click at [275, 300] on label "No" at bounding box center [282, 299] width 14 height 16
click at [275, 300] on input "No" at bounding box center [279, 295] width 9 height 9
radio input "true"
click at [275, 377] on label "No" at bounding box center [282, 376] width 14 height 16
click at [275, 377] on input "No" at bounding box center [279, 372] width 9 height 9
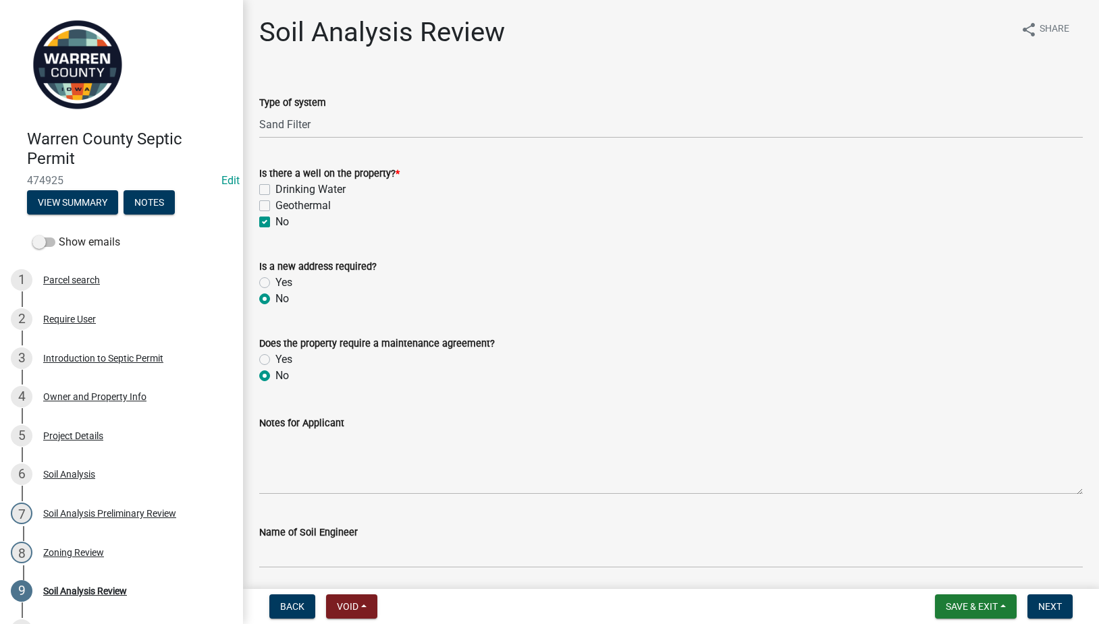
radio input "true"
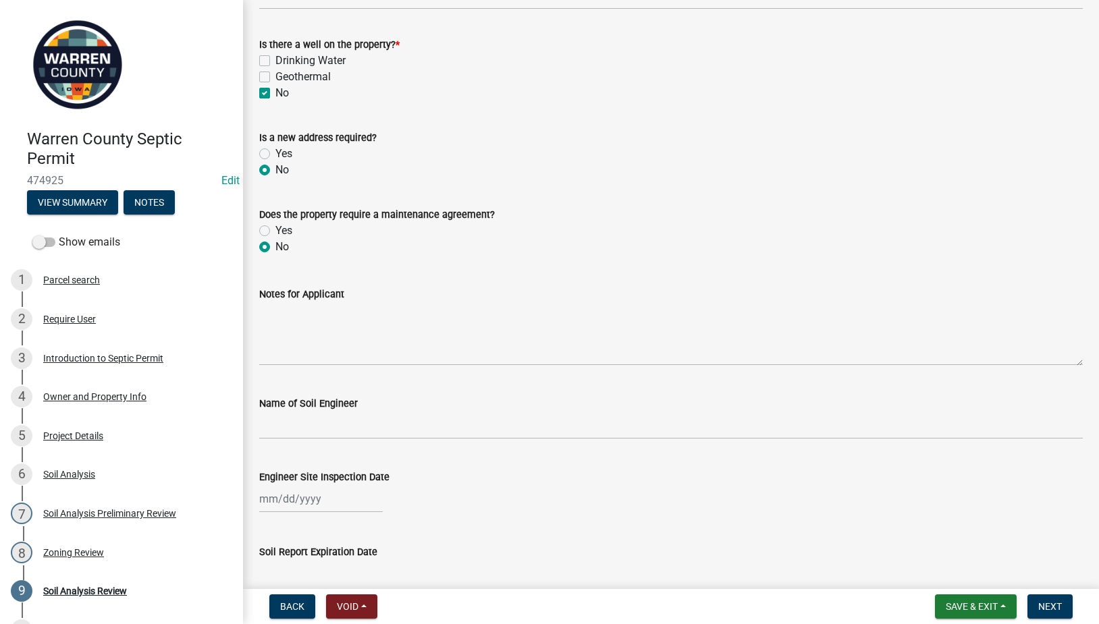
scroll to position [157, 0]
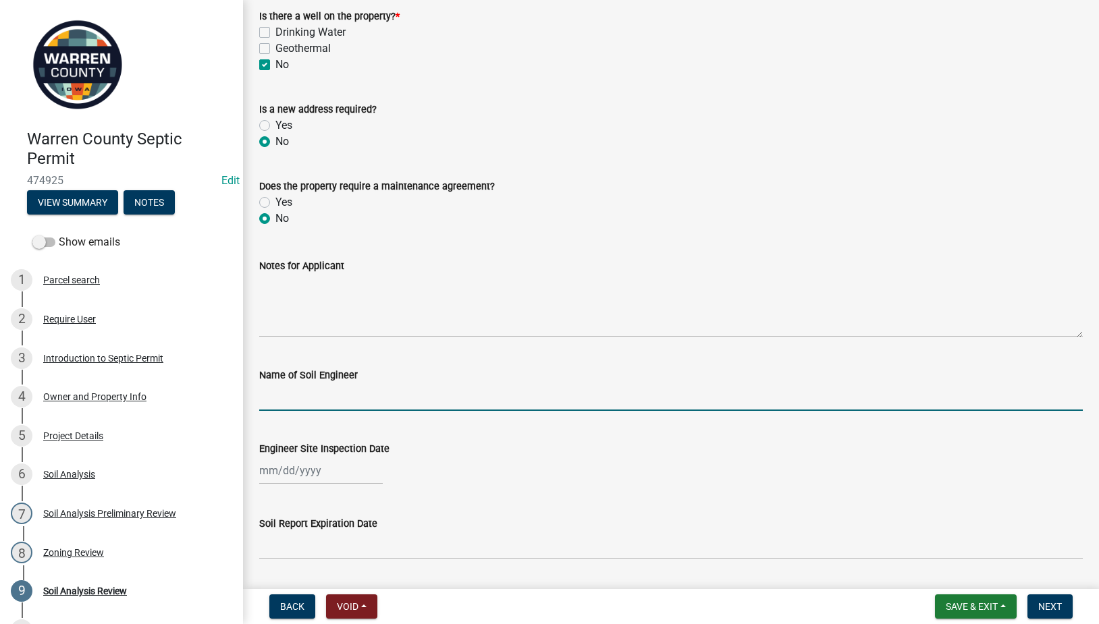
click at [298, 401] on input "Name of Soil Engineer" at bounding box center [671, 397] width 824 height 28
type input "[PERSON_NAME]"
select select "9"
select select "2025"
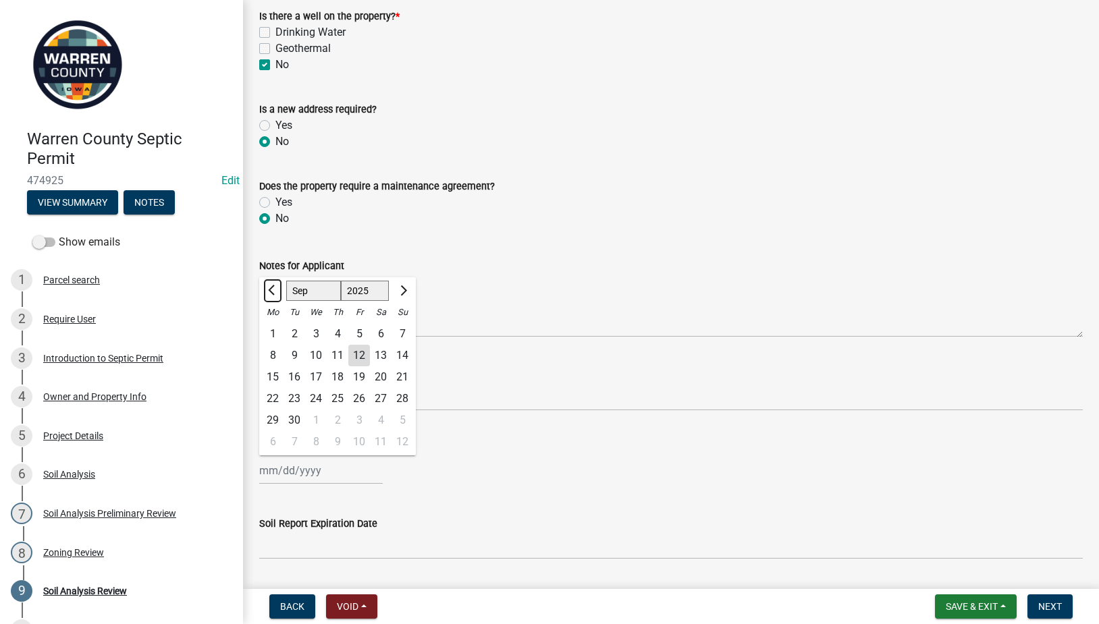
click at [267, 287] on button "Previous month" at bounding box center [273, 291] width 16 height 22
select select "6"
click at [383, 352] on div "7" at bounding box center [381, 356] width 22 height 22
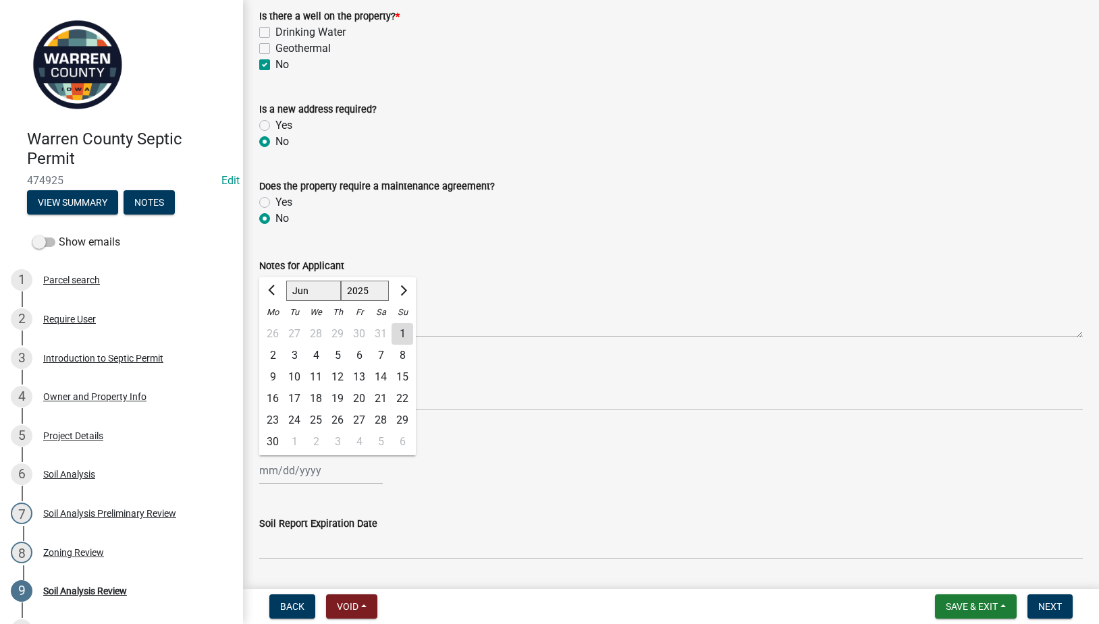
type input "[DATE]"
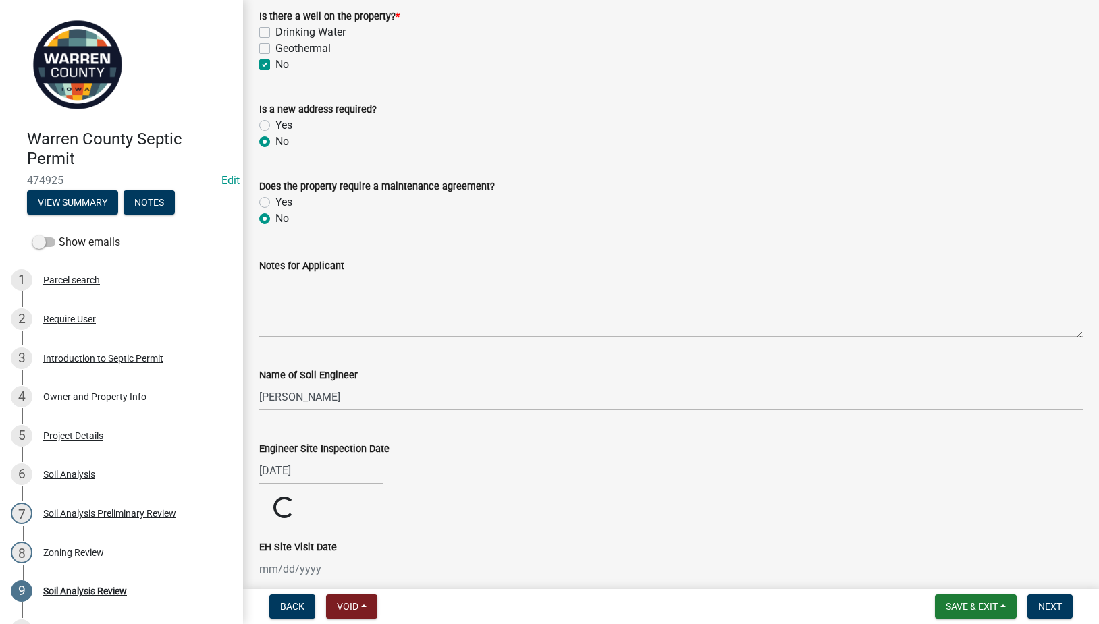
scroll to position [315, 0]
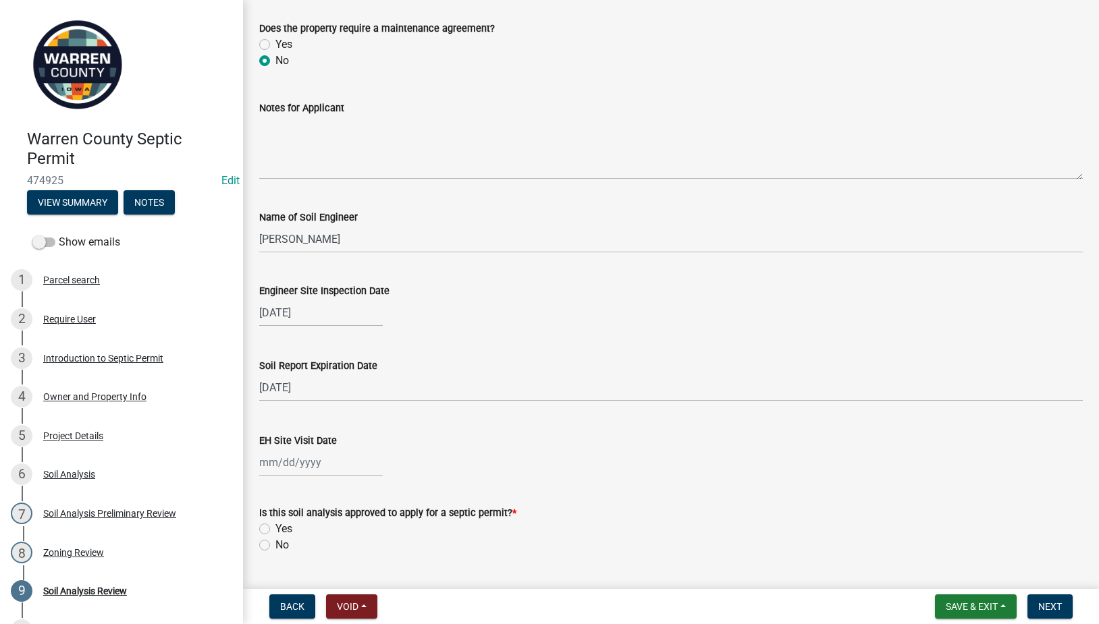
click at [276, 468] on div at bounding box center [321, 463] width 124 height 28
select select "9"
select select "2025"
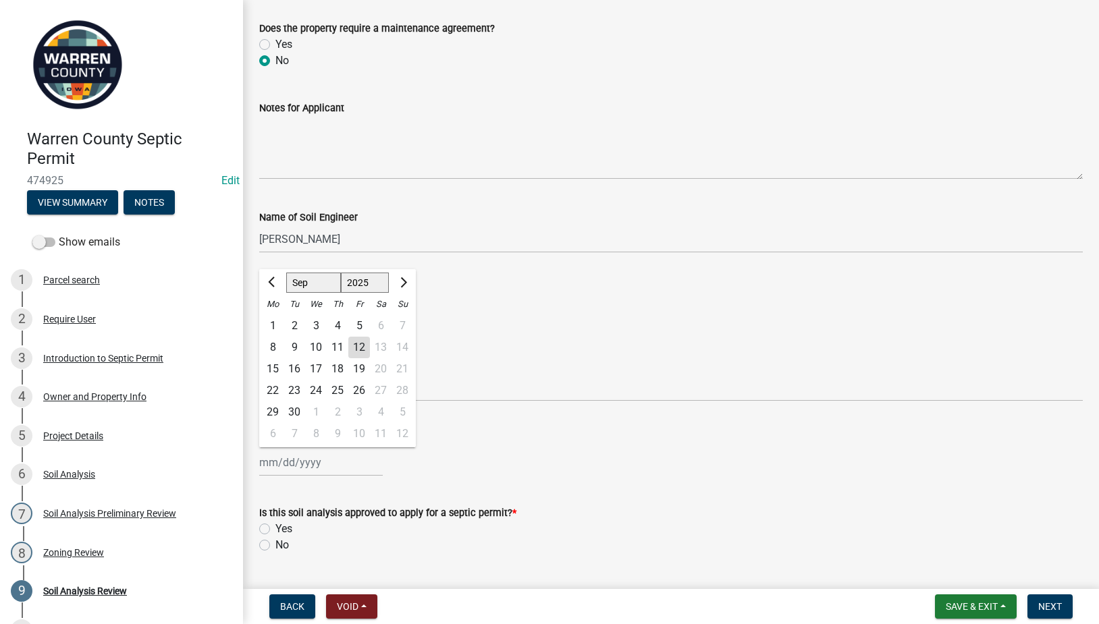
click at [313, 343] on div "10" at bounding box center [316, 348] width 22 height 22
type input "[DATE]"
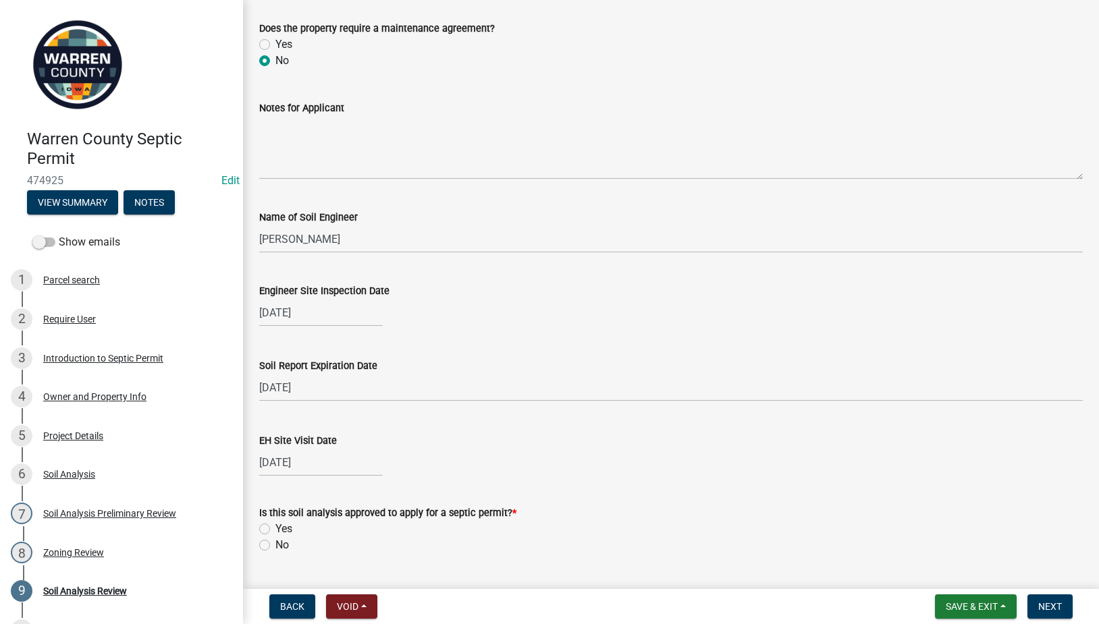
scroll to position [473, 0]
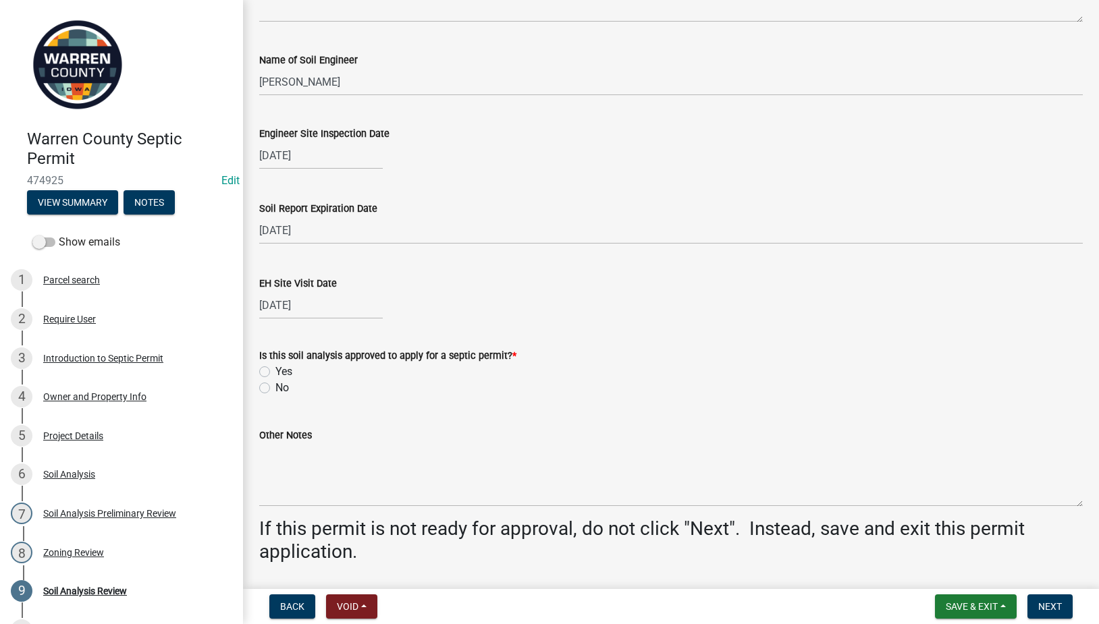
click at [275, 373] on label "Yes" at bounding box center [283, 372] width 17 height 16
click at [275, 373] on input "Yes" at bounding box center [279, 368] width 9 height 9
radio input "true"
click at [1040, 606] on span "Next" at bounding box center [1050, 606] width 24 height 11
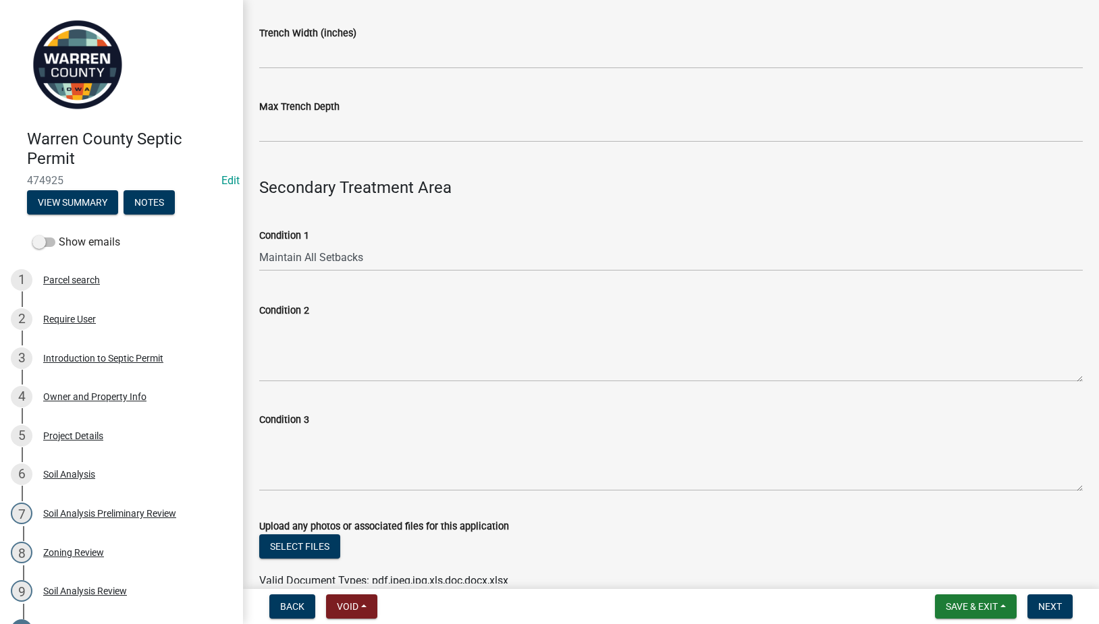
scroll to position [945, 0]
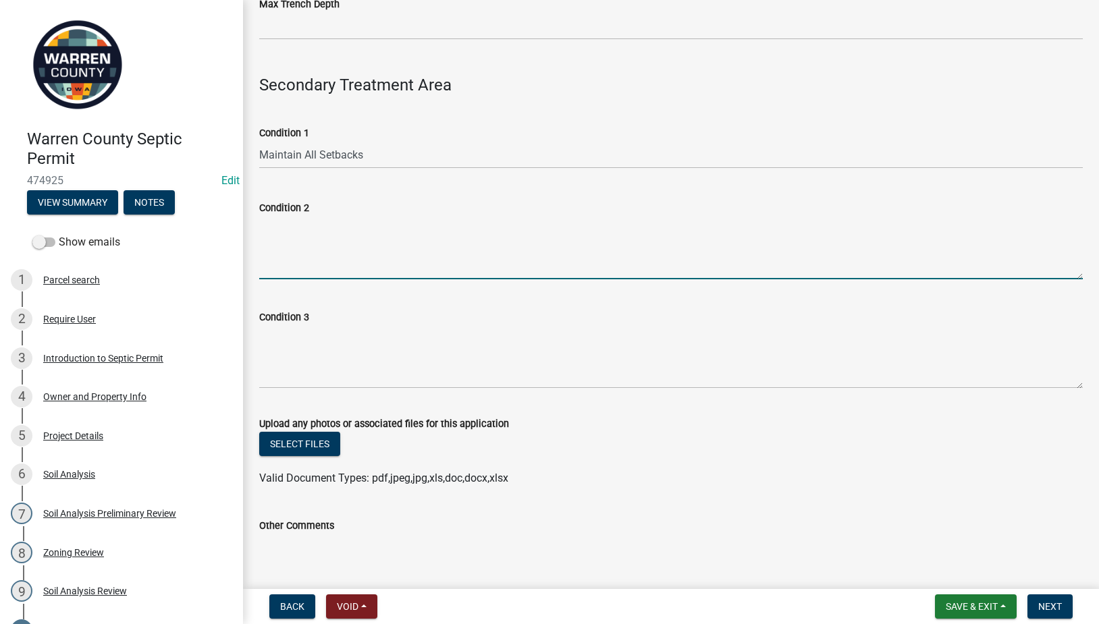
click at [316, 242] on textarea "Condition 2" at bounding box center [671, 247] width 824 height 63
paste textarea "Schedule 40 plastic pipe or EPS aggregate is required."
click at [266, 238] on textarea "Schedule 40 plastic pipe or EPS aggregate is required." at bounding box center [671, 247] width 824 height 63
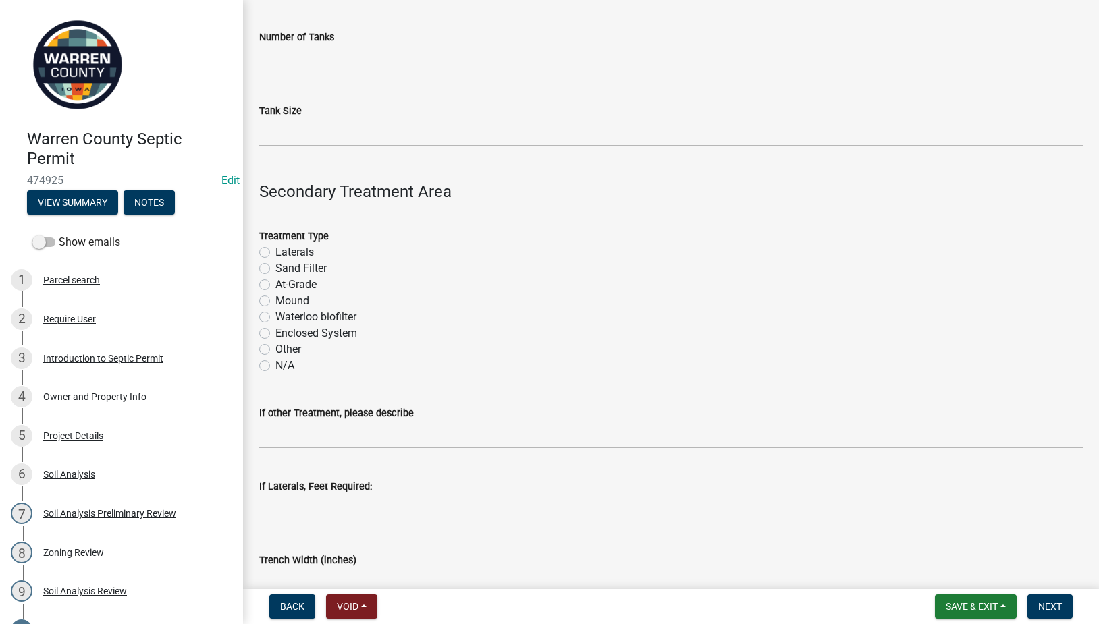
type textarea "Schedule 40 plastic pipe or EPS aggregate is required."
click at [275, 267] on label "Sand Filter" at bounding box center [300, 269] width 51 height 16
click at [275, 267] on input "Sand Filter" at bounding box center [279, 265] width 9 height 9
radio input "true"
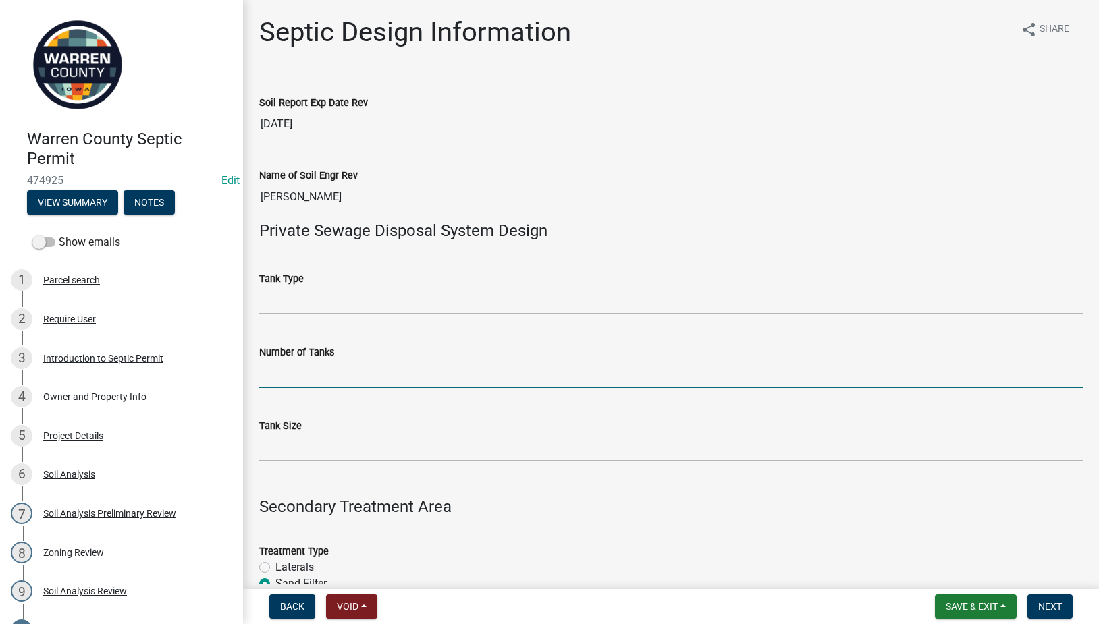
click at [301, 373] on input "Number of Tanks" at bounding box center [671, 374] width 824 height 28
type input "1"
click at [276, 446] on input "Tank Size" at bounding box center [671, 448] width 824 height 28
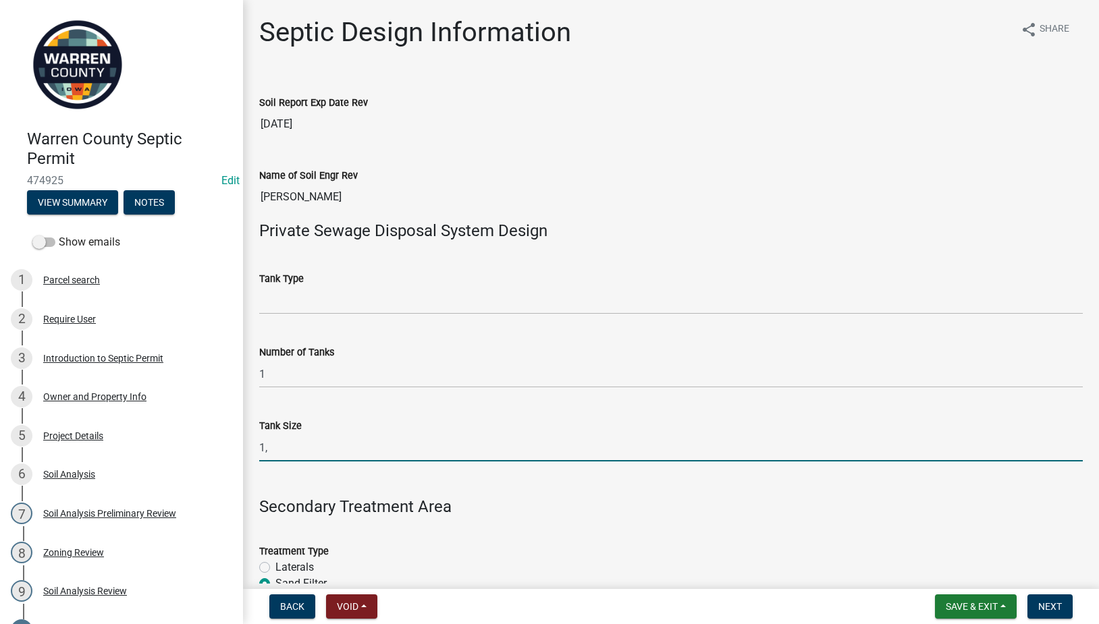
type input "1"
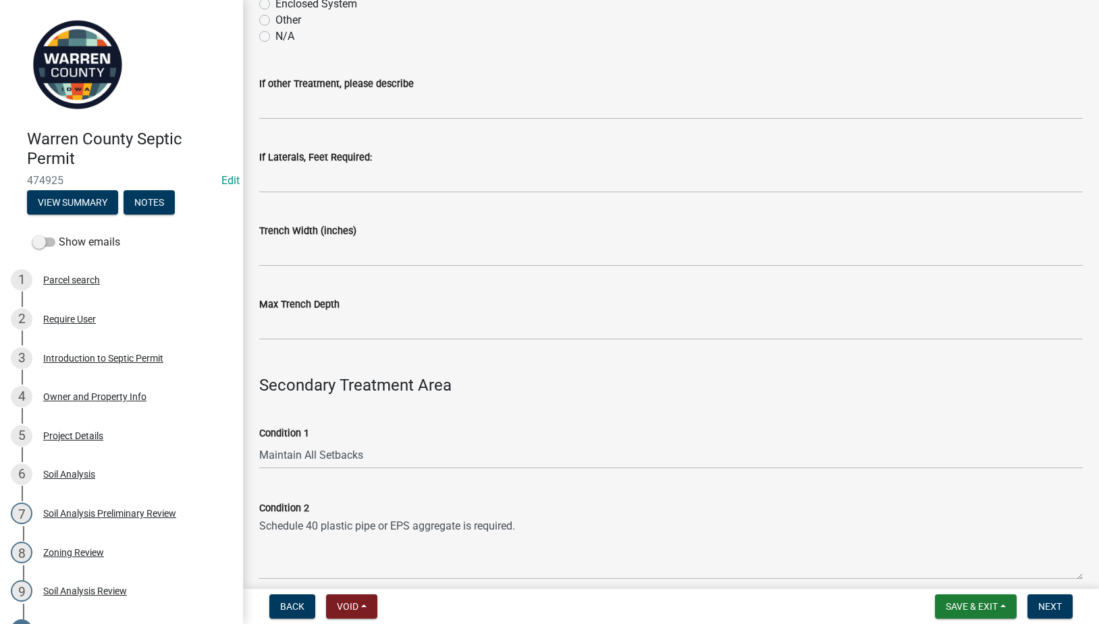
scroll to position [788, 0]
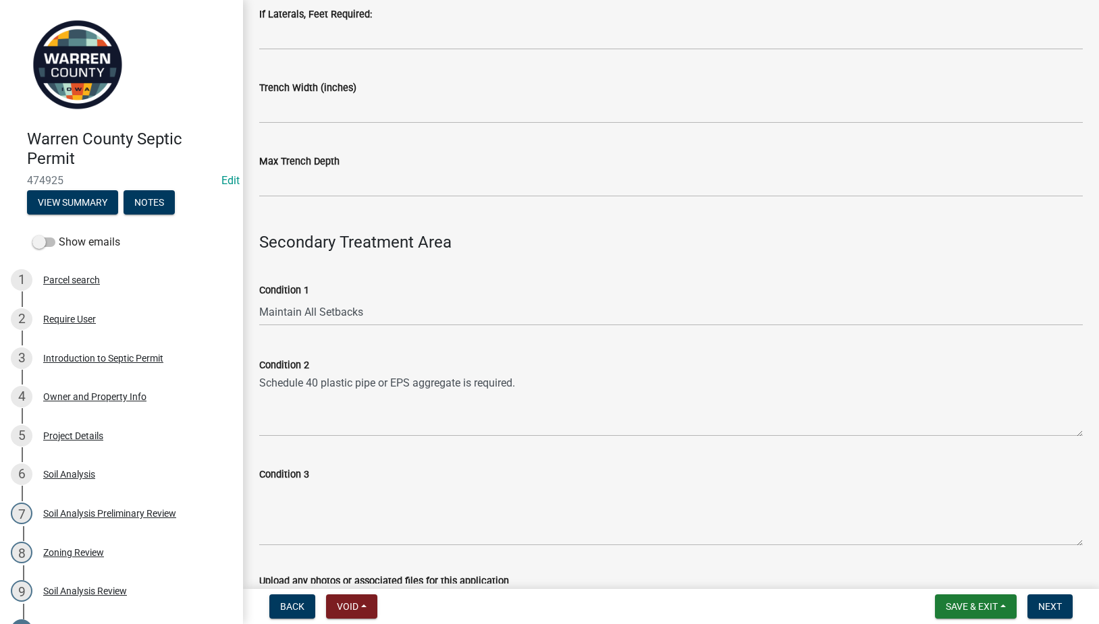
type input "1250 gallon"
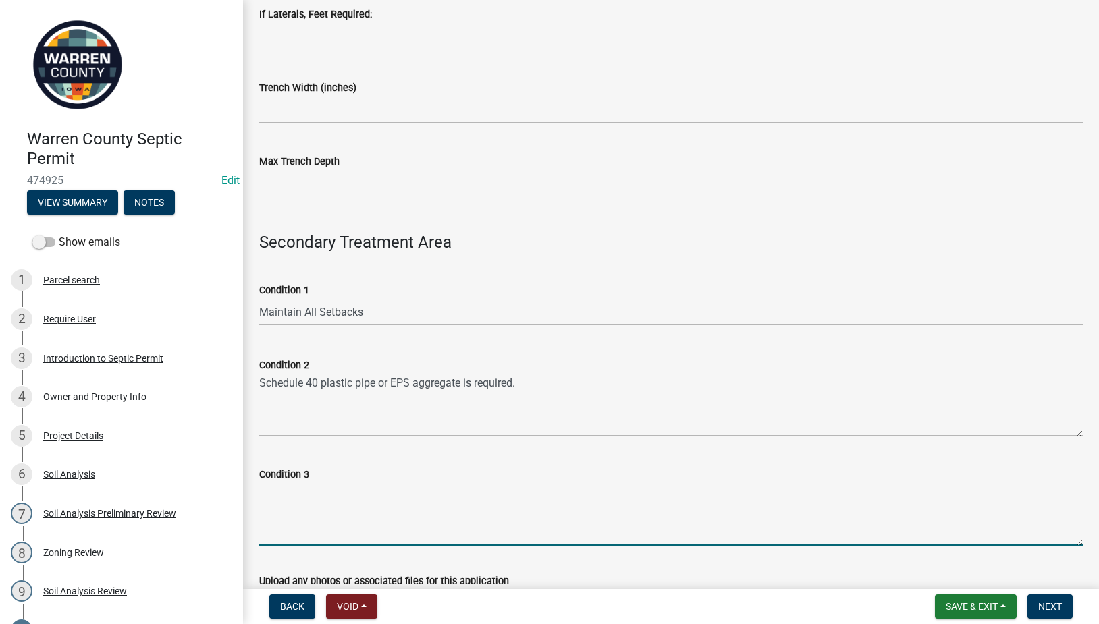
click at [386, 498] on textarea "Condition 3" at bounding box center [671, 514] width 824 height 63
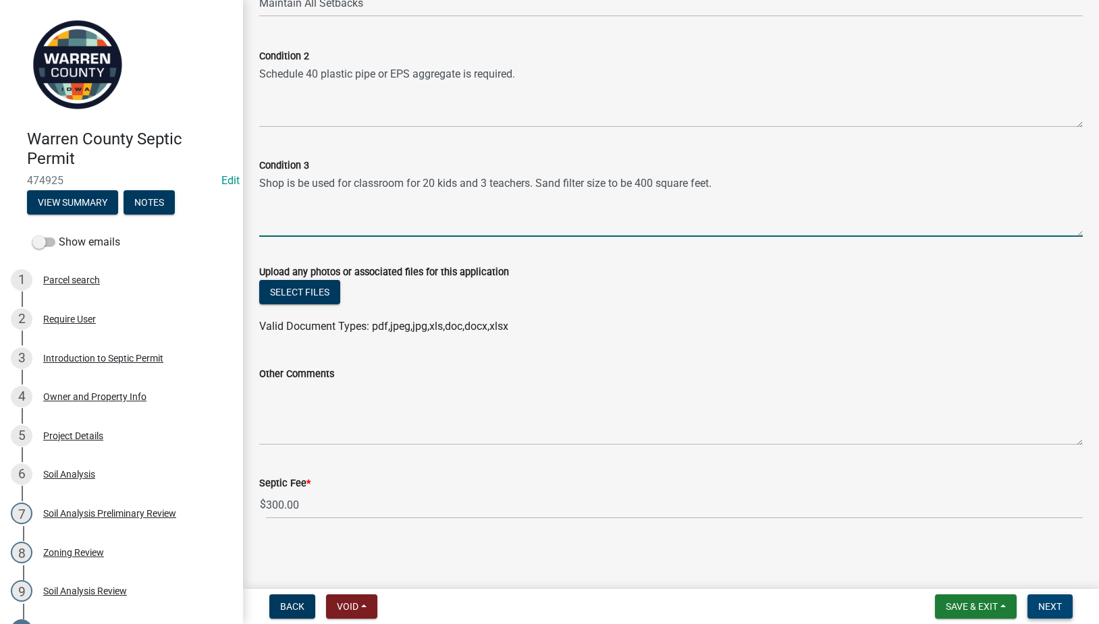
type textarea "Shop is be used for classroom for 20 kids and 3 teachers. Sand filter size to b…"
click at [1060, 610] on span "Next" at bounding box center [1050, 606] width 24 height 11
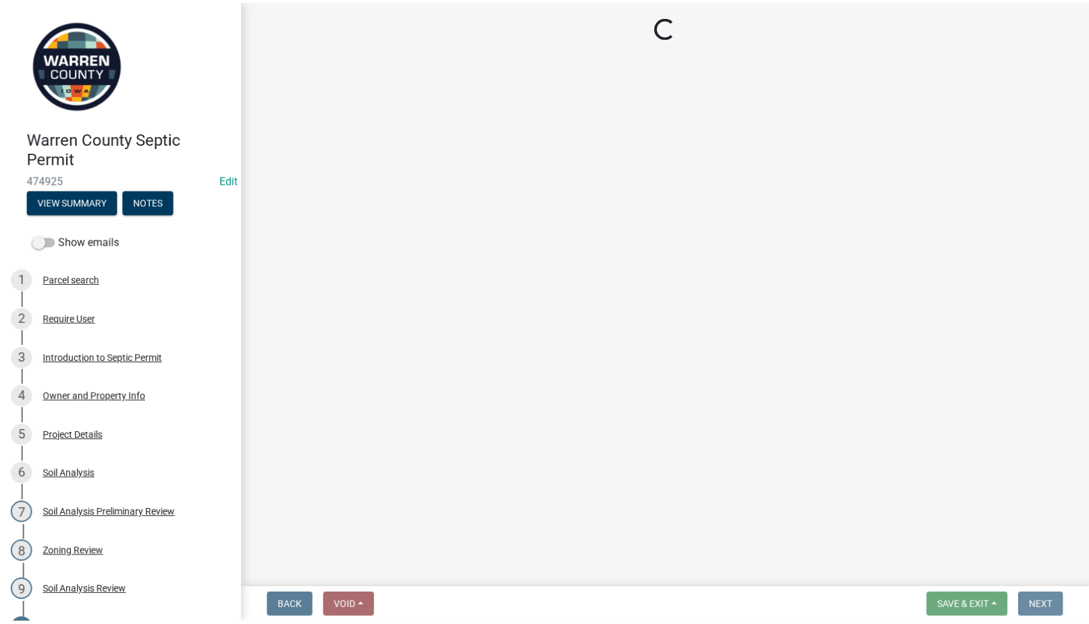
scroll to position [0, 0]
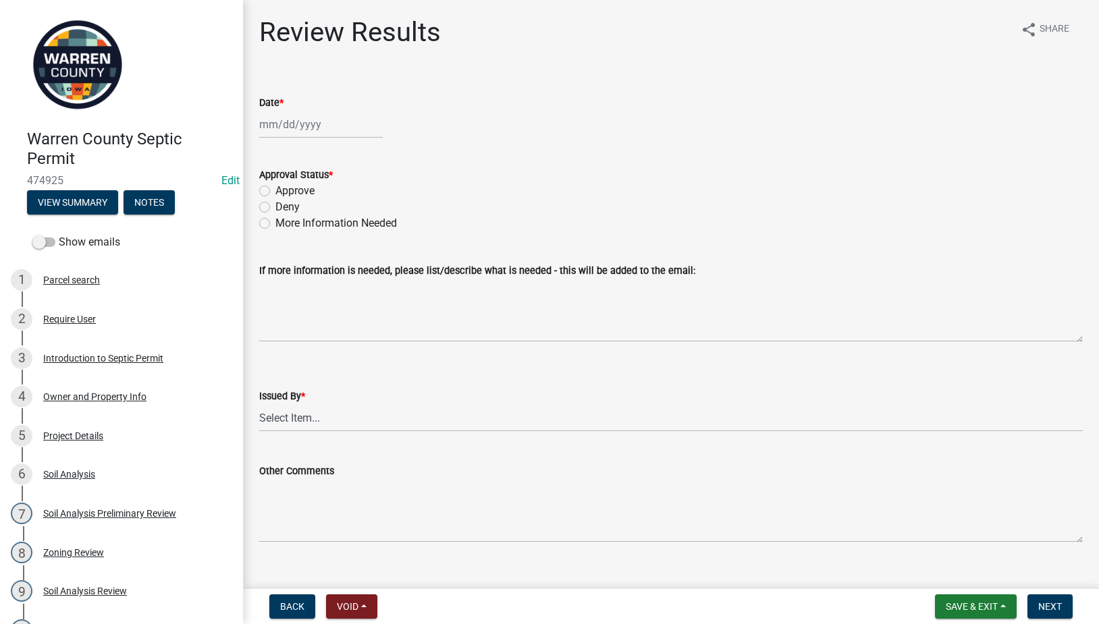
click at [290, 116] on div at bounding box center [321, 125] width 124 height 28
select select "9"
select select "2025"
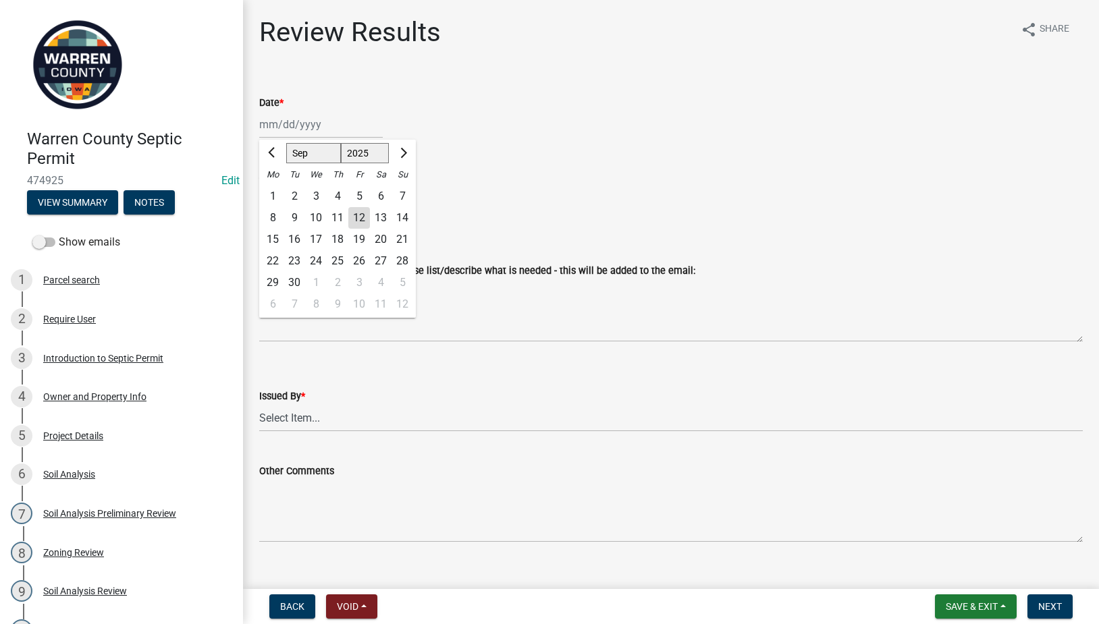
click at [363, 215] on div "12" at bounding box center [359, 218] width 22 height 22
type input "[DATE]"
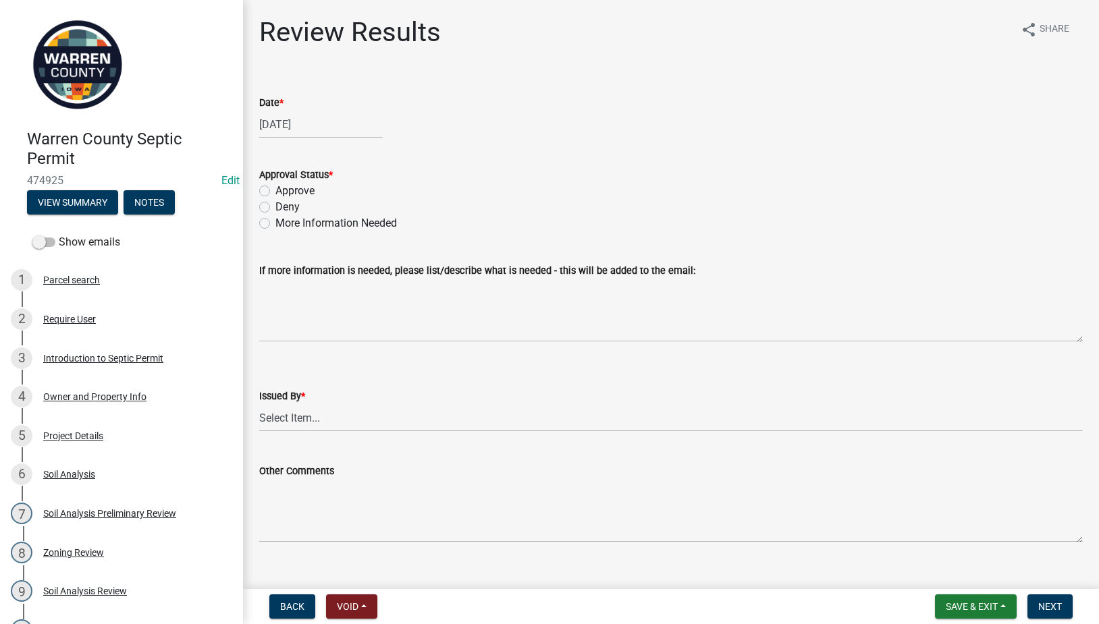
click at [275, 191] on label "Approve" at bounding box center [294, 191] width 39 height 16
click at [275, 191] on input "Approve" at bounding box center [279, 187] width 9 height 9
radio input "true"
click at [336, 417] on select "Select Item... [PERSON_NAME] Till [PERSON_NAME]" at bounding box center [671, 418] width 824 height 28
click at [259, 404] on select "Select Item... [PERSON_NAME] Till [PERSON_NAME]" at bounding box center [671, 418] width 824 height 28
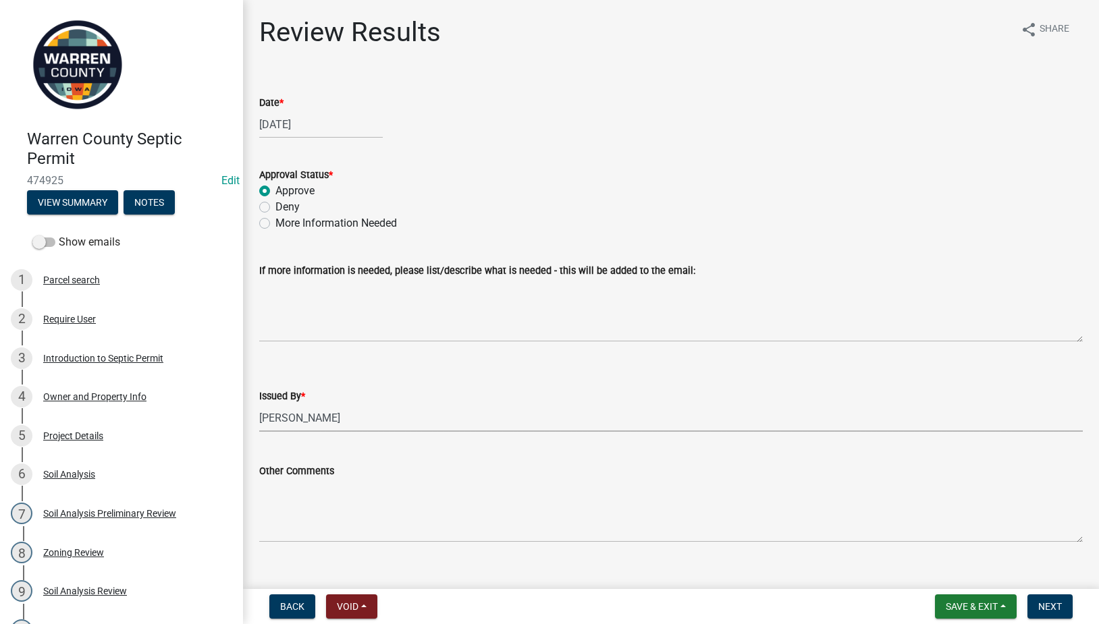
select select "2f6c2d72-ab04-4add-87ae-7a9750ff19b9"
click at [1048, 606] on span "Next" at bounding box center [1050, 606] width 24 height 11
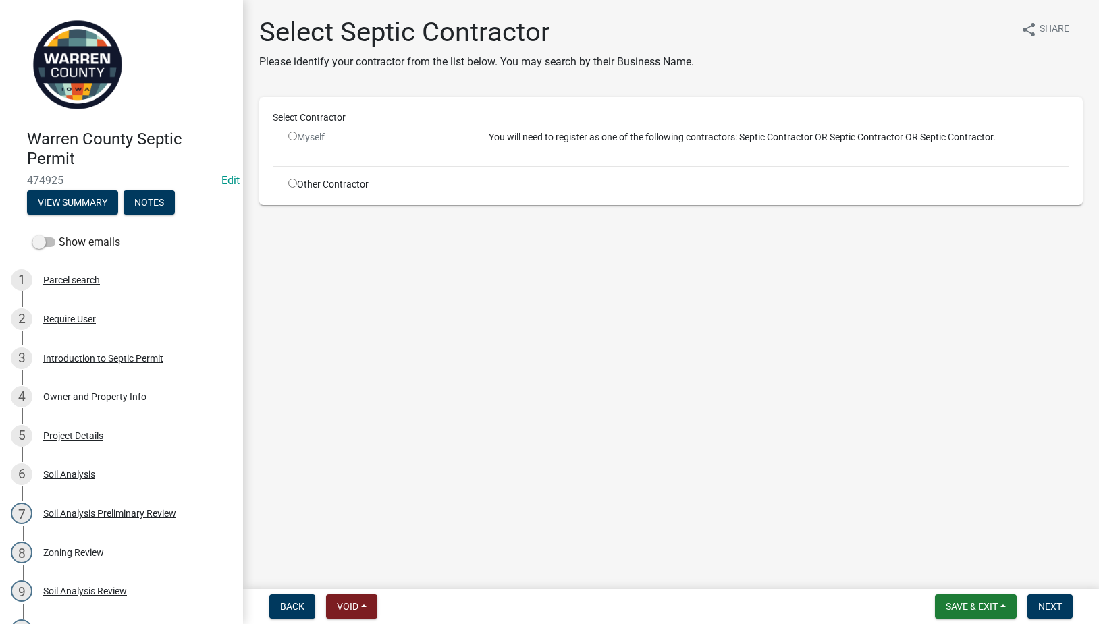
click at [294, 182] on input "radio" at bounding box center [292, 183] width 9 height 9
radio input "true"
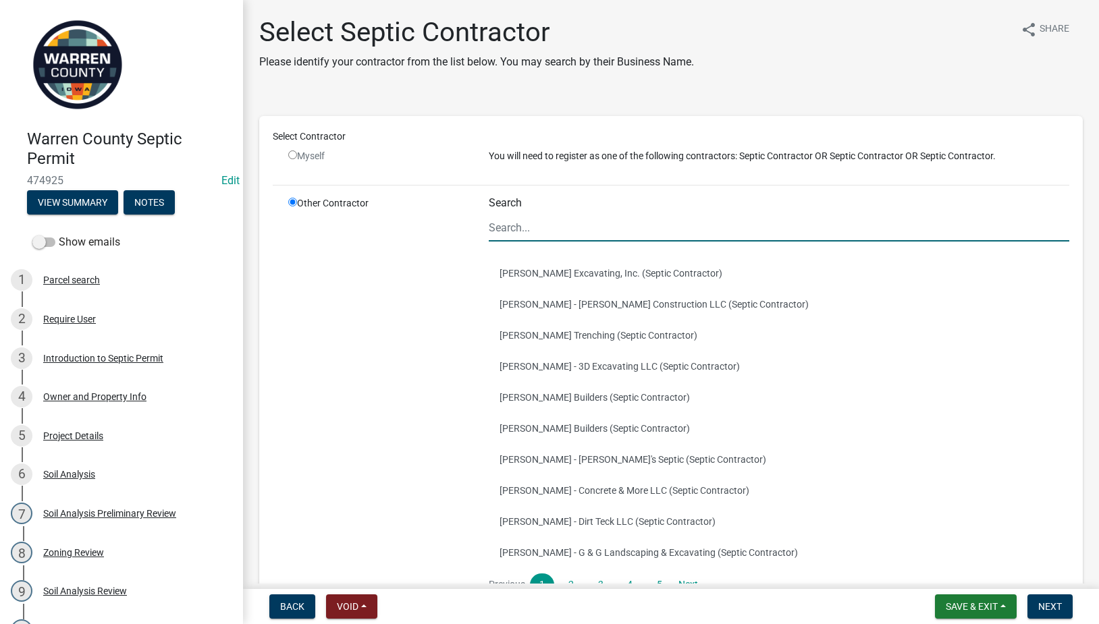
click at [581, 226] on input "Search" at bounding box center [779, 228] width 581 height 28
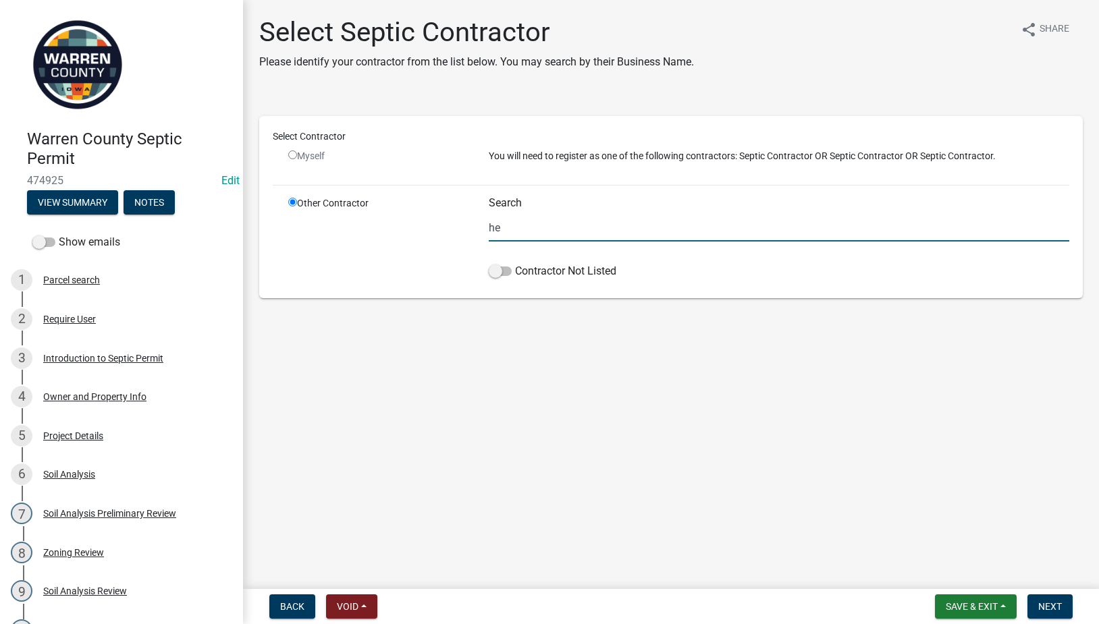
type input "h"
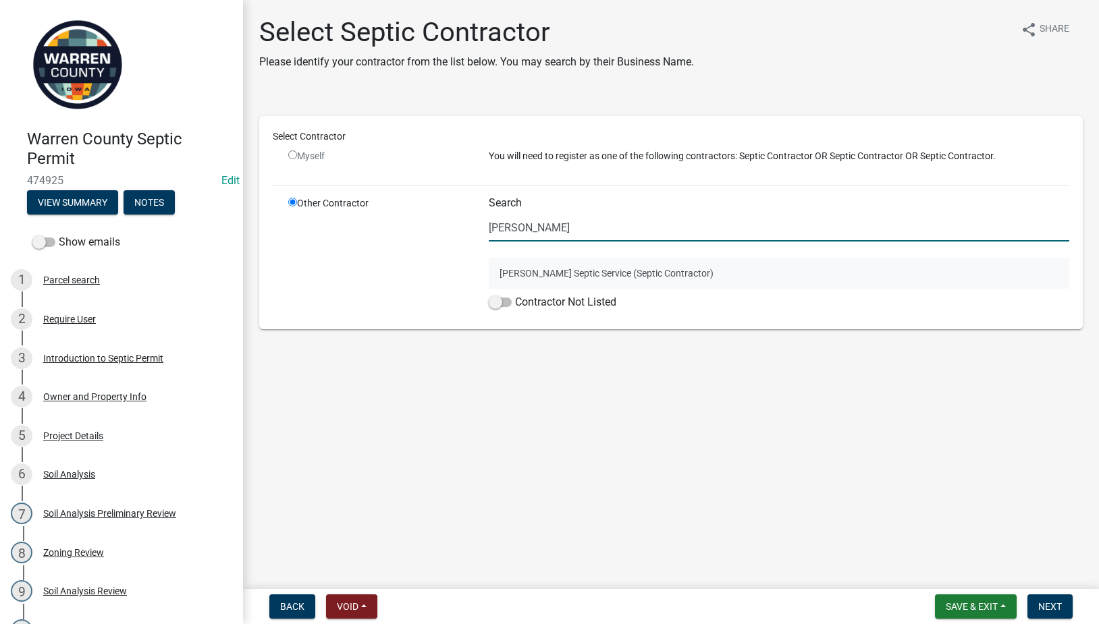
type input "[PERSON_NAME]"
click at [507, 274] on button "[PERSON_NAME] Septic Service (Septic Contractor)" at bounding box center [779, 273] width 581 height 31
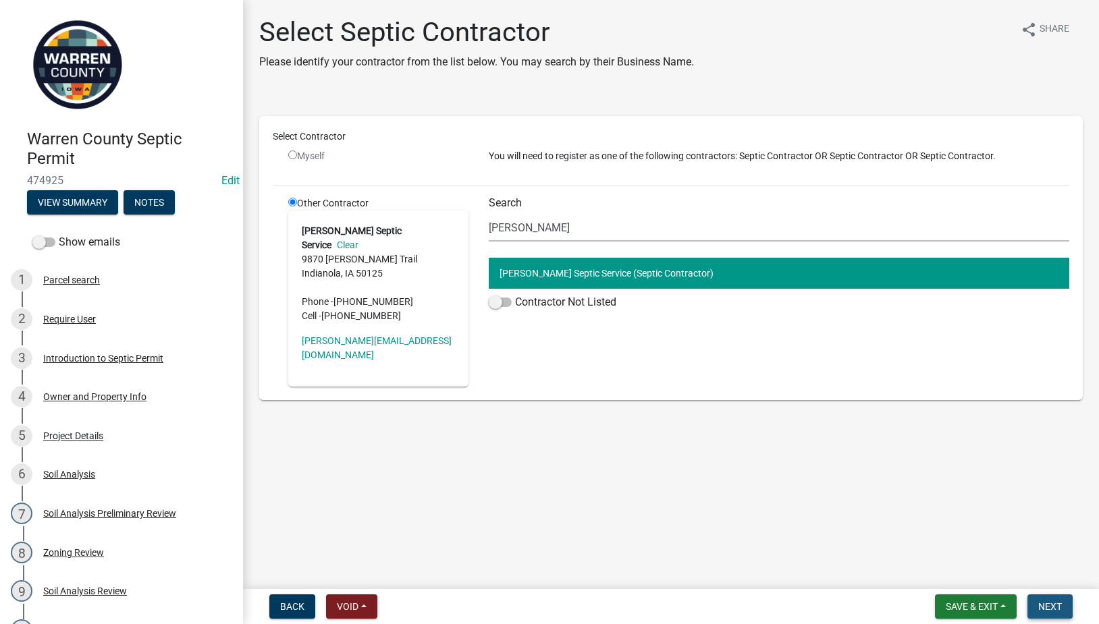
click at [1040, 606] on span "Next" at bounding box center [1050, 606] width 24 height 11
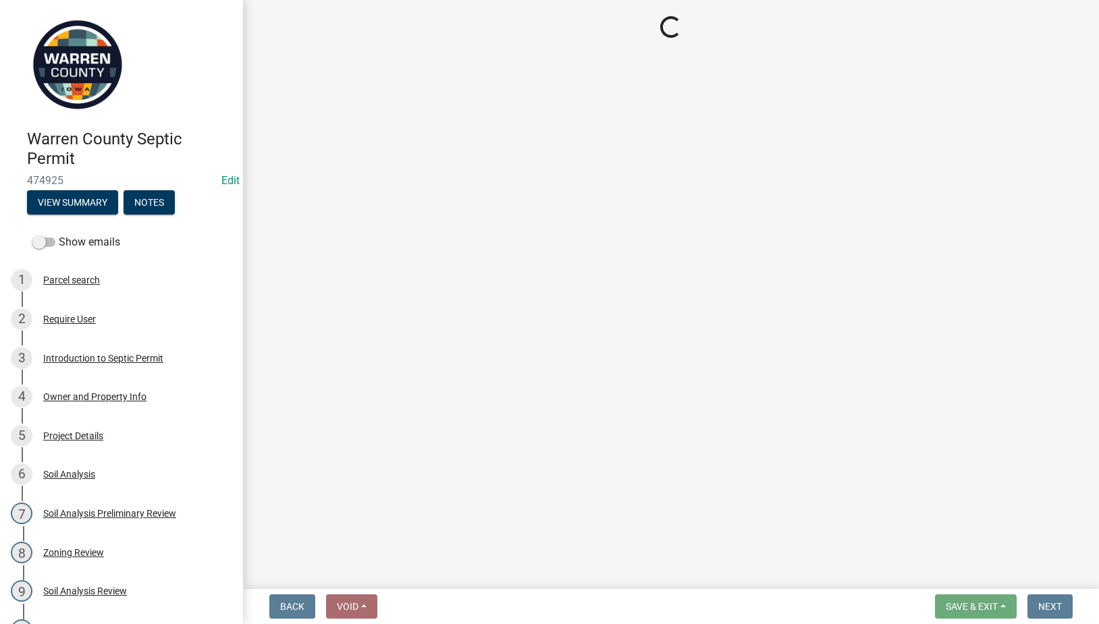
select select "3: 3"
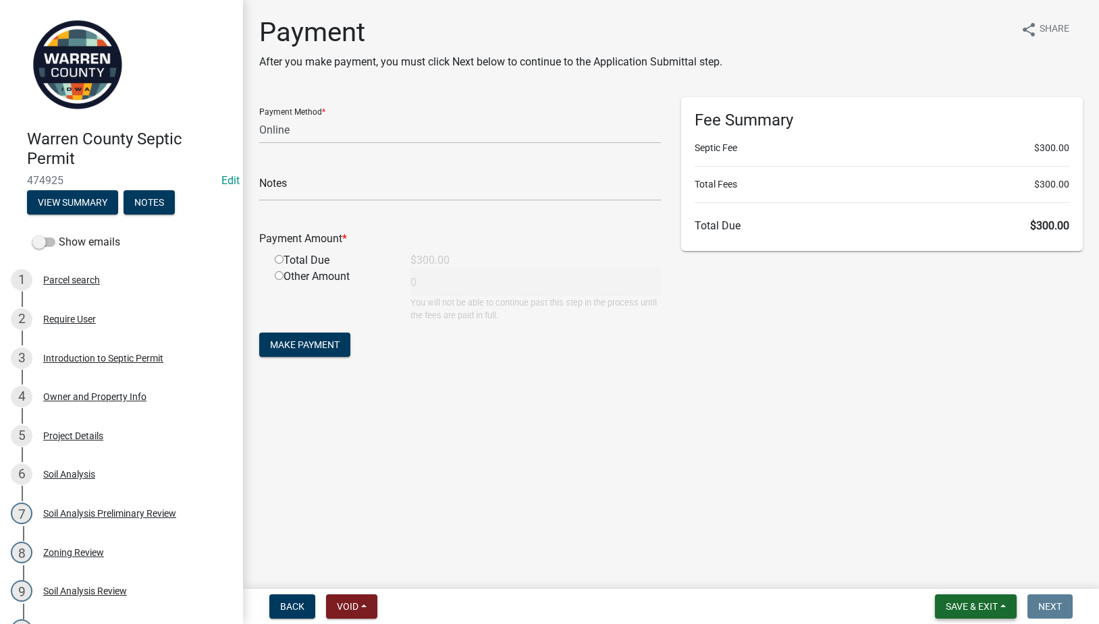
click at [977, 606] on span "Save & Exit" at bounding box center [972, 606] width 52 height 11
click at [946, 572] on button "Save & Exit" at bounding box center [963, 572] width 108 height 32
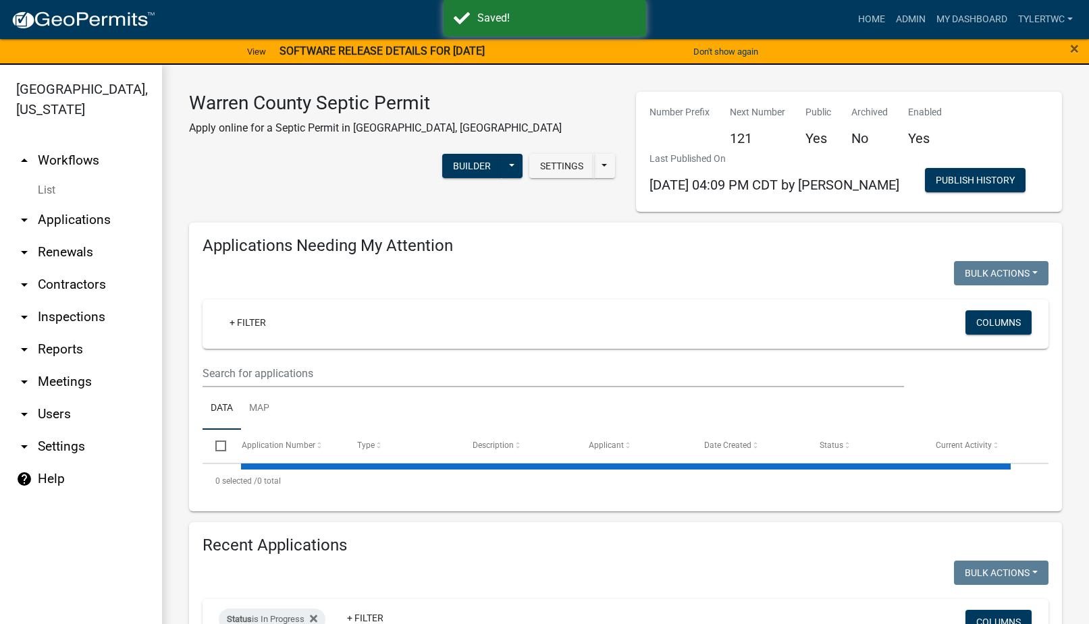
select select "2: 50"
select select "3: 100"
